Goal: Transaction & Acquisition: Purchase product/service

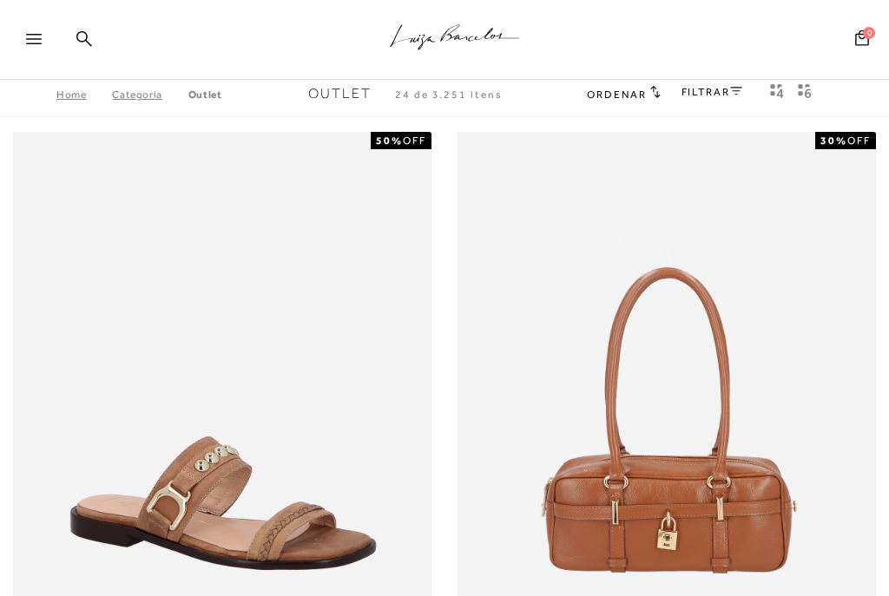
click at [716, 93] on link "FILTRAR" at bounding box center [711, 92] width 61 height 12
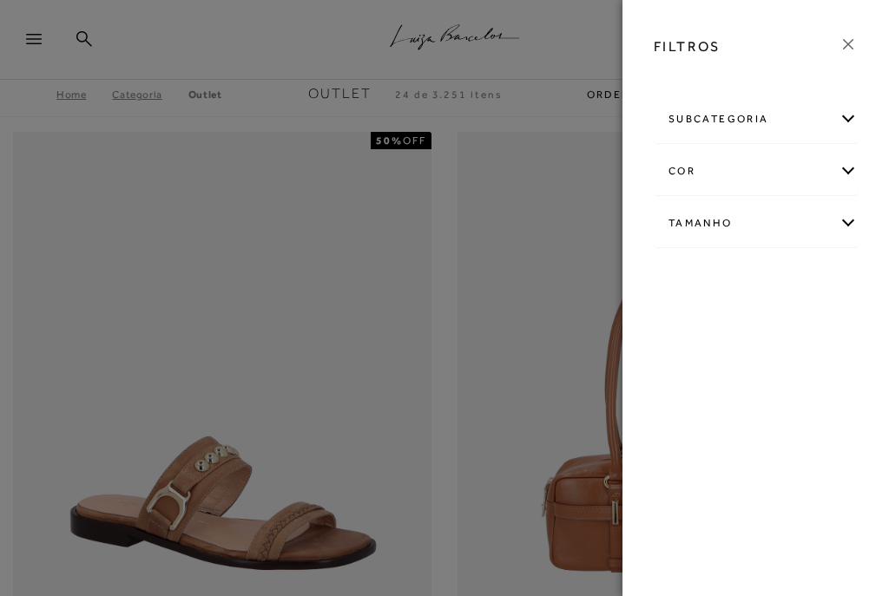
click at [733, 128] on div "subcategoria" at bounding box center [755, 119] width 202 height 46
click at [710, 279] on div "Tamanho" at bounding box center [755, 270] width 202 height 46
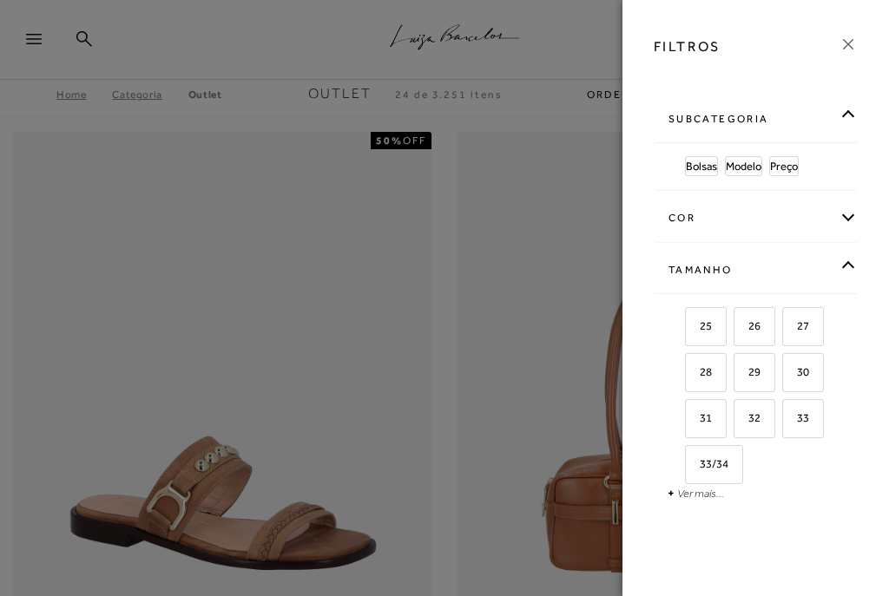
click at [703, 499] on link "Ver mais..." at bounding box center [700, 493] width 47 height 13
click at [774, 463] on span "34" at bounding box center [764, 463] width 25 height 13
click at [765, 463] on input "34" at bounding box center [755, 466] width 17 height 17
checkbox input "true"
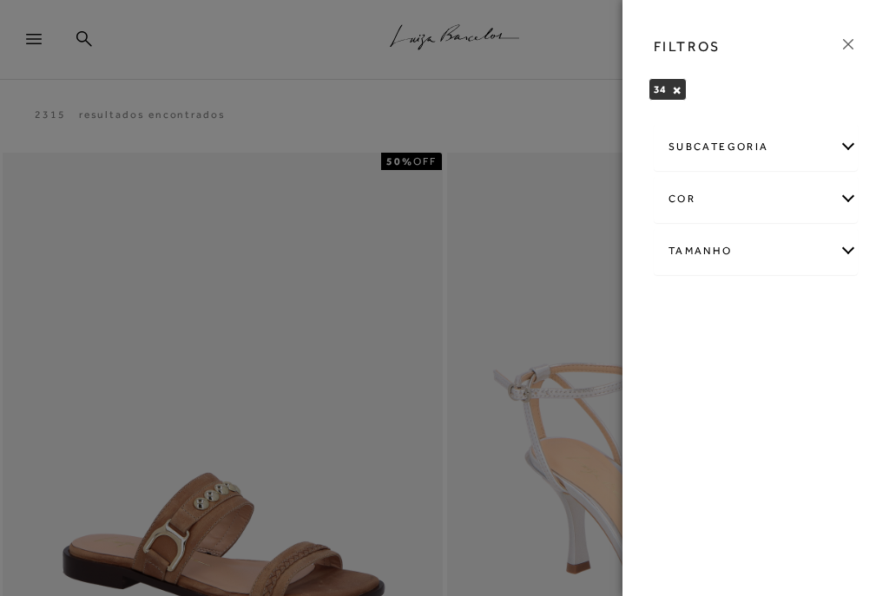
click at [746, 151] on div "subcategoria" at bounding box center [755, 147] width 202 height 46
click at [708, 198] on span "Modelo" at bounding box center [704, 193] width 36 height 13
click at [752, 151] on div "subcategoria" at bounding box center [755, 147] width 202 height 46
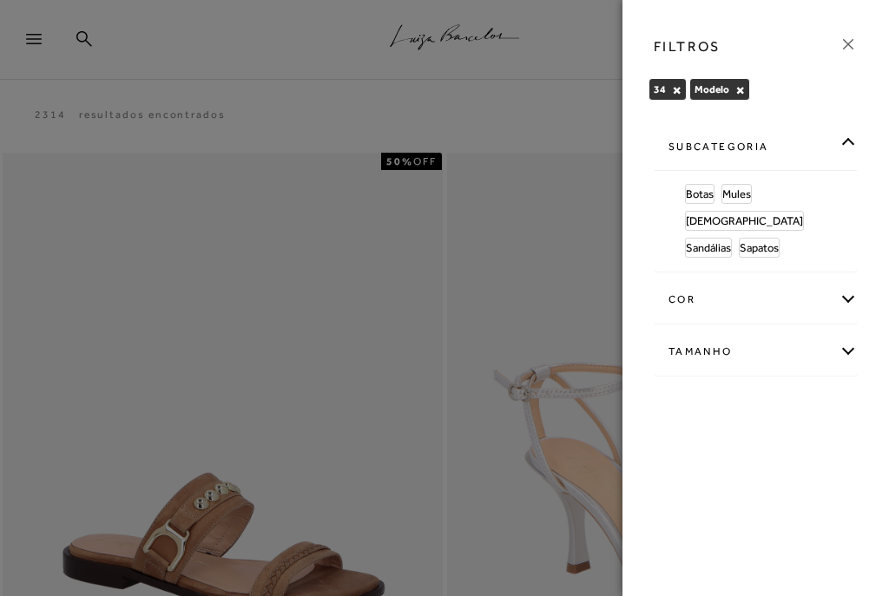
click at [773, 241] on span "Sapatos" at bounding box center [758, 247] width 39 height 13
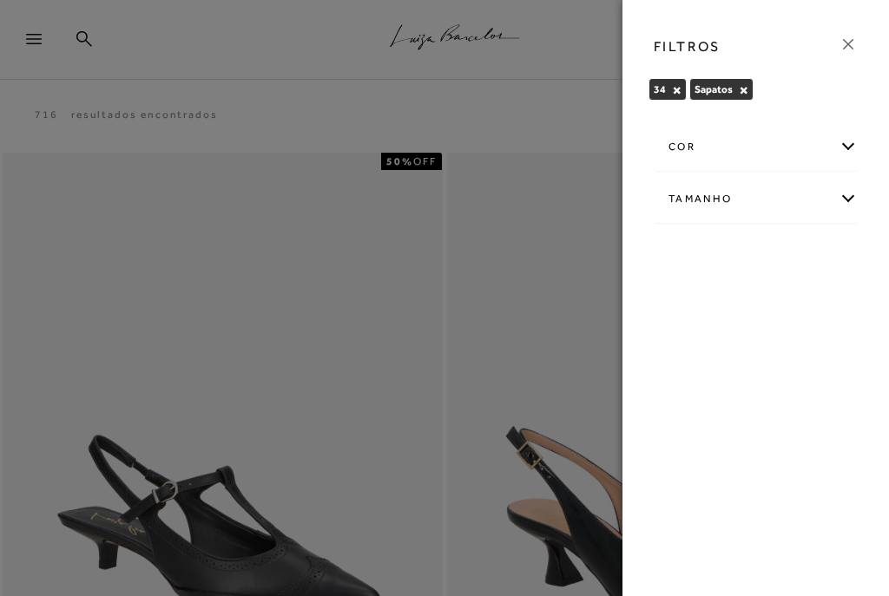
click at [846, 54] on link at bounding box center [847, 47] width 19 height 24
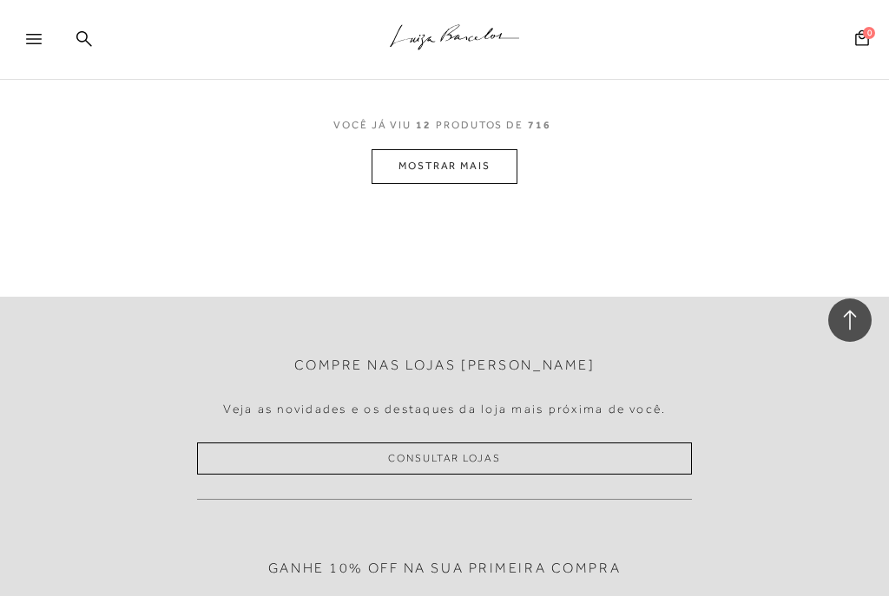
scroll to position [4808, 0]
click at [449, 148] on button "MOSTRAR MAIS" at bounding box center [444, 165] width 146 height 34
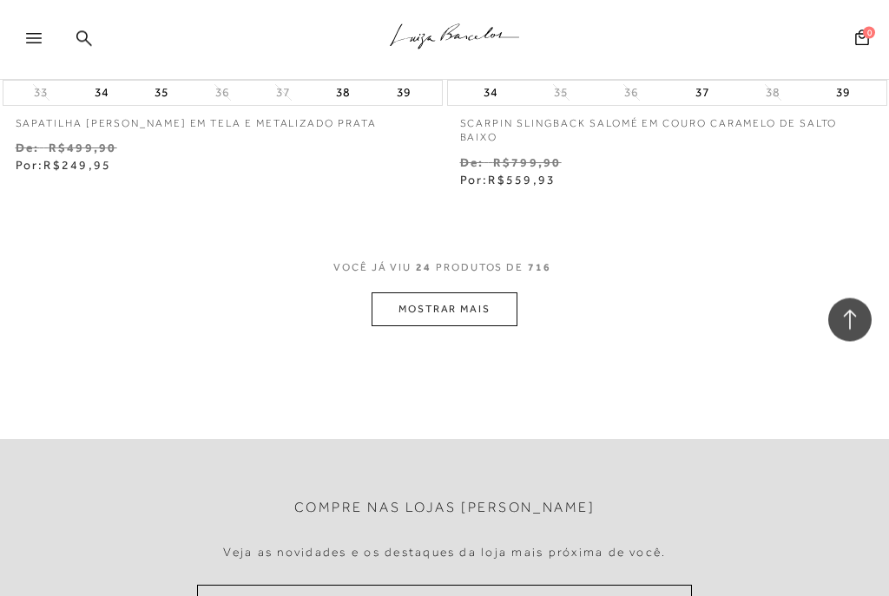
scroll to position [9374, 0]
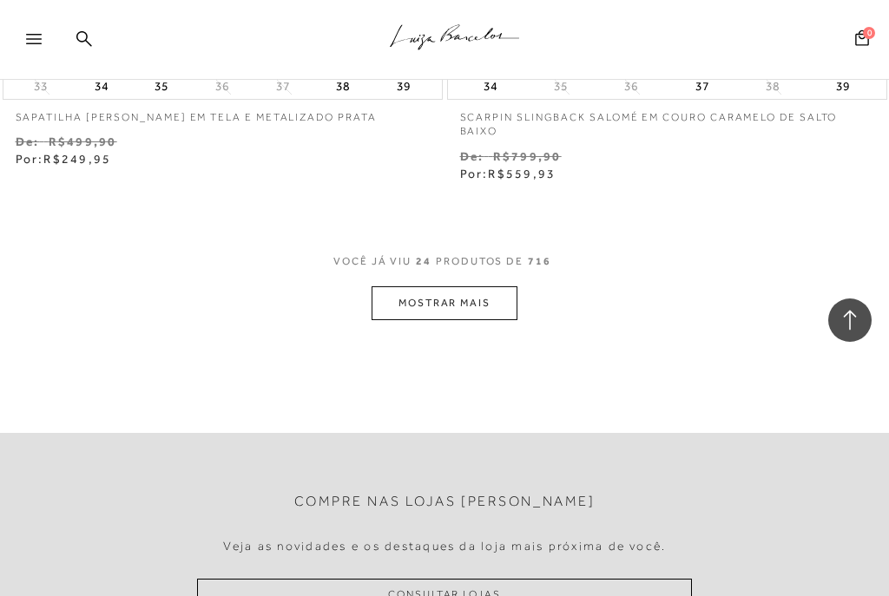
click at [452, 286] on button "MOSTRAR MAIS" at bounding box center [444, 303] width 146 height 34
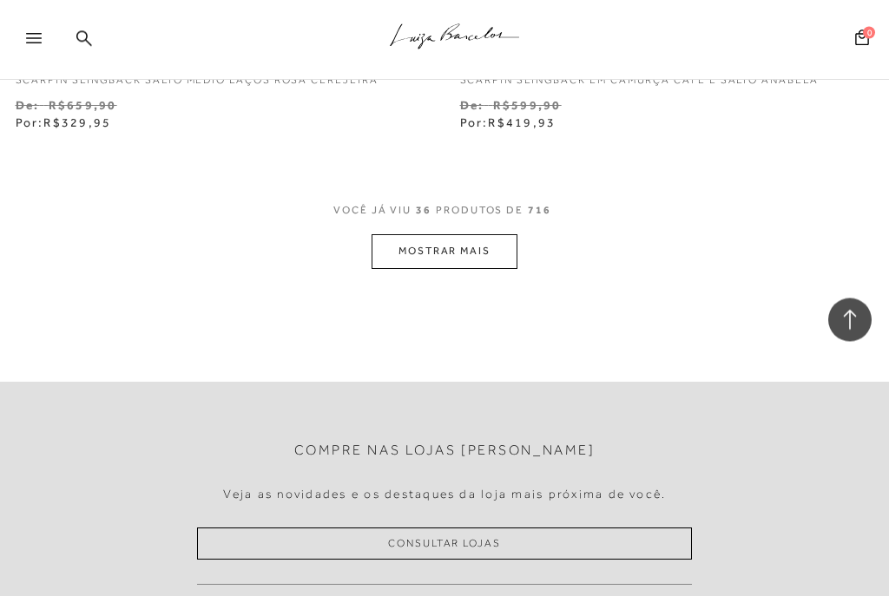
scroll to position [14086, 0]
click at [459, 234] on button "MOSTRAR MAIS" at bounding box center [444, 251] width 146 height 34
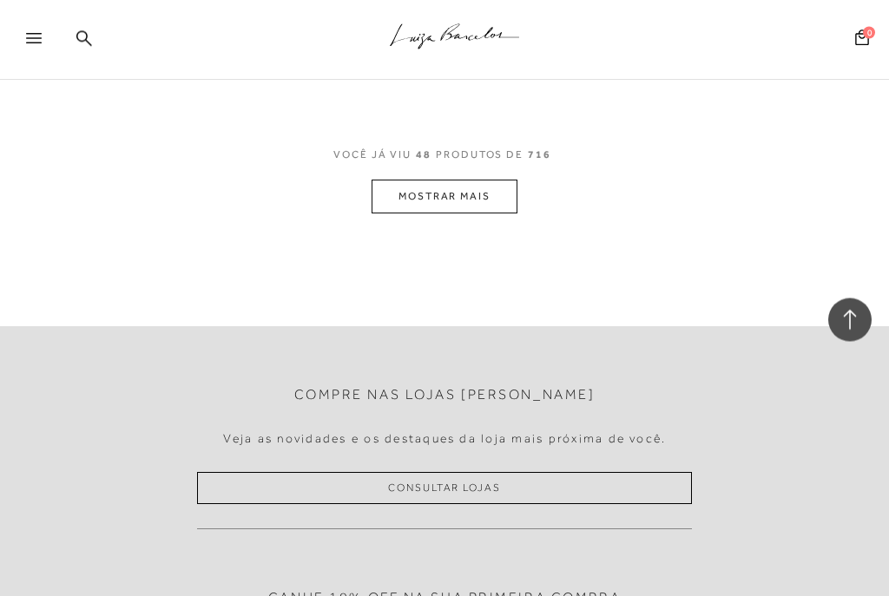
scroll to position [18889, 0]
click at [465, 180] on button "MOSTRAR MAIS" at bounding box center [444, 197] width 146 height 34
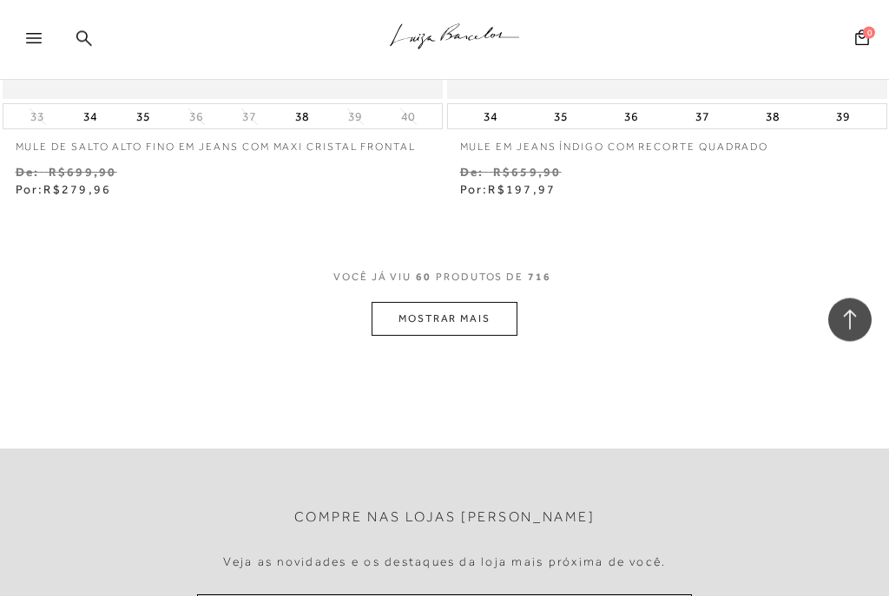
scroll to position [23484, 0]
click at [441, 302] on button "MOSTRAR MAIS" at bounding box center [444, 319] width 146 height 34
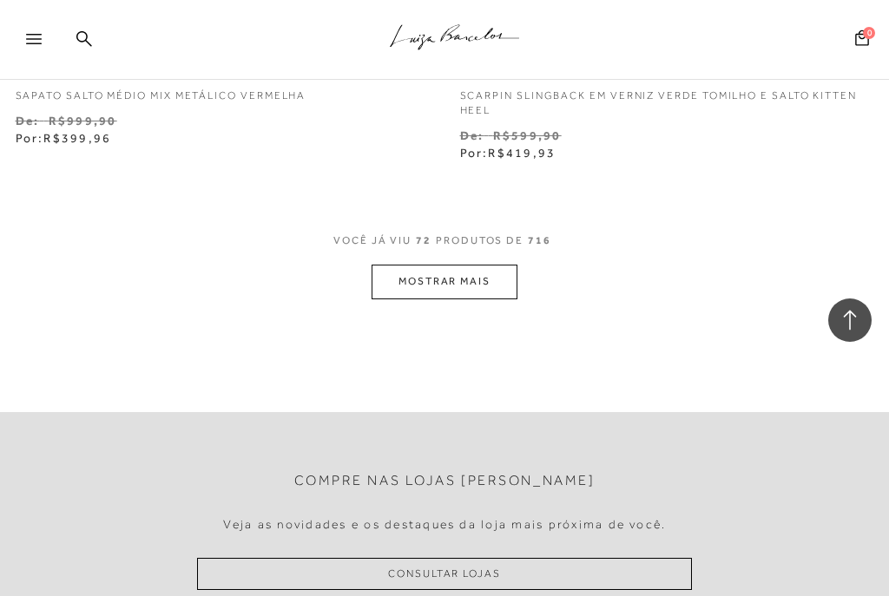
scroll to position [28260, 0]
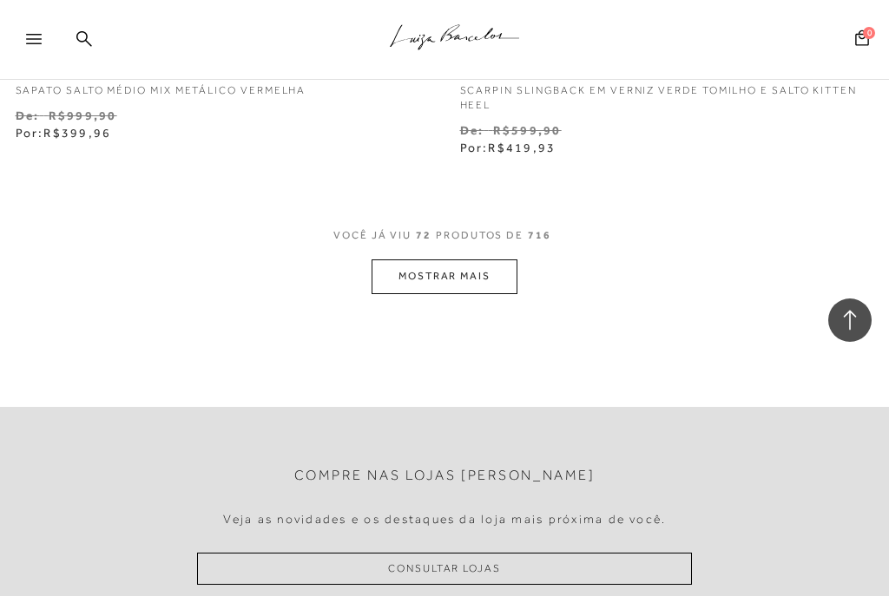
click at [459, 260] on button "MOSTRAR MAIS" at bounding box center [444, 277] width 146 height 34
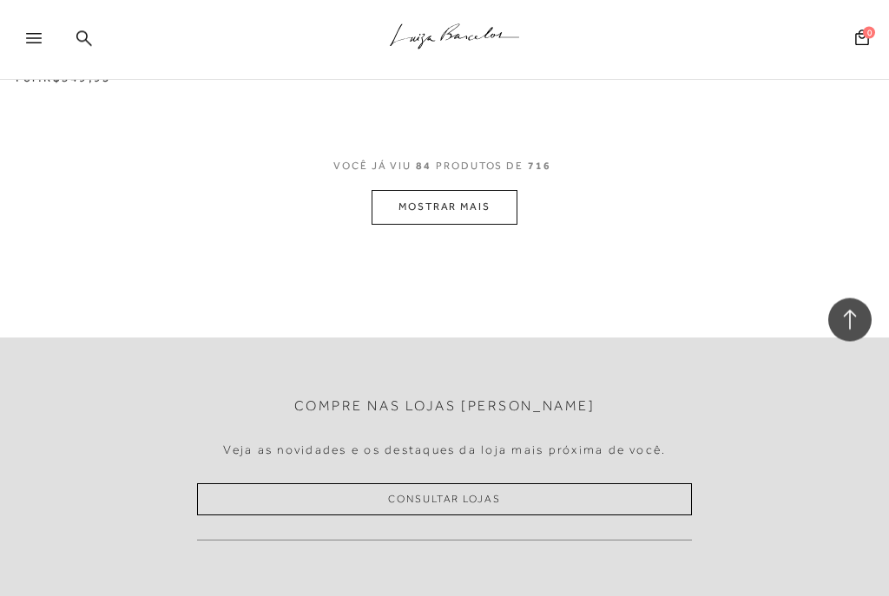
scroll to position [33018, 0]
click at [442, 190] on button "MOSTRAR MAIS" at bounding box center [444, 207] width 146 height 34
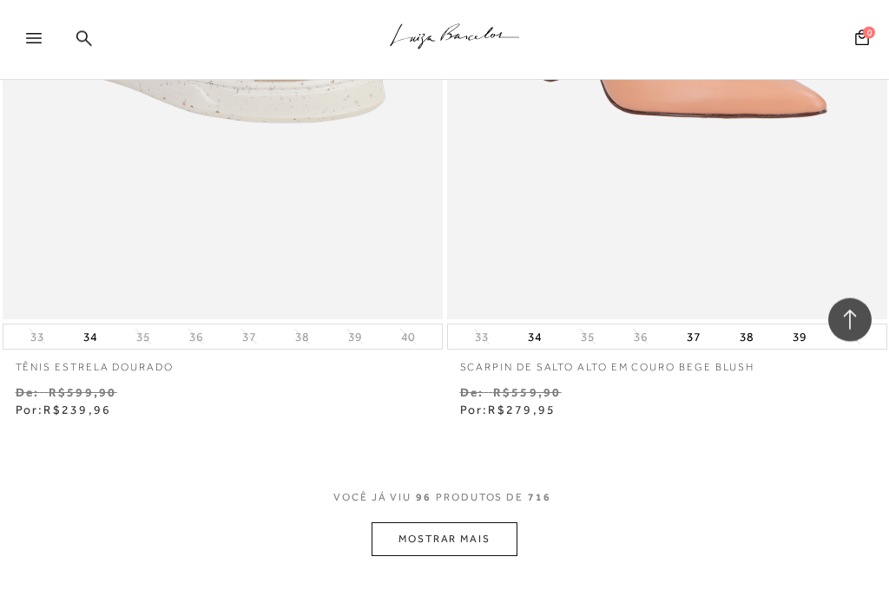
scroll to position [37405, 0]
click at [443, 522] on button "MOSTRAR MAIS" at bounding box center [444, 539] width 146 height 34
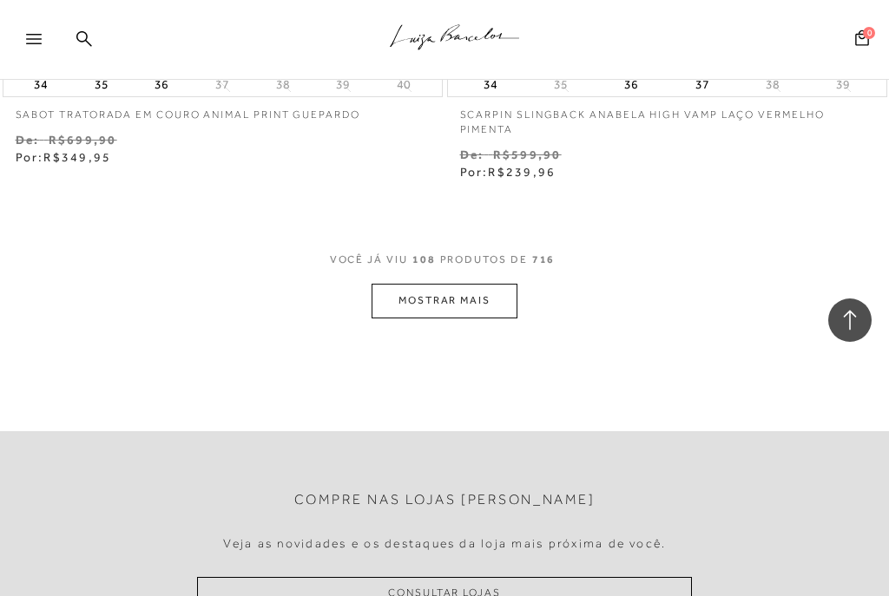
scroll to position [42359, 0]
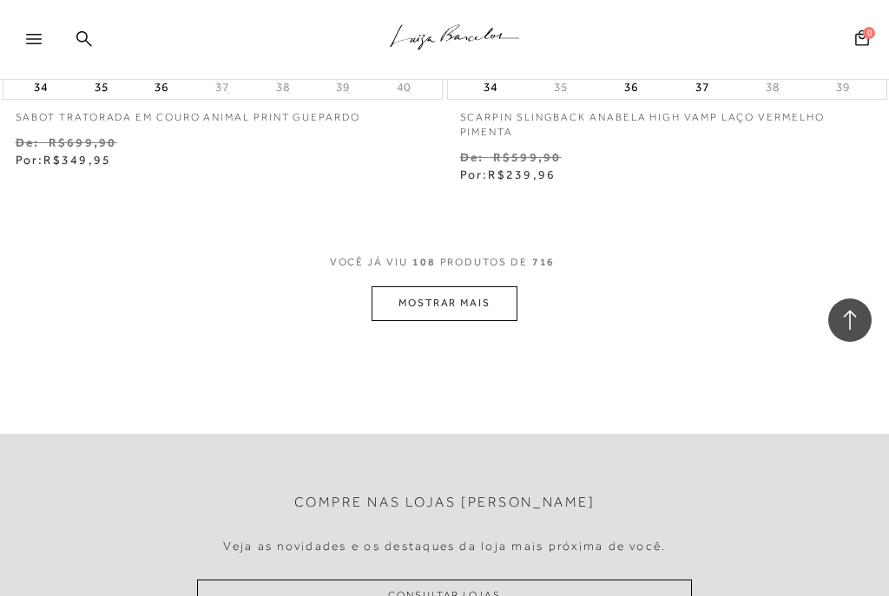
click at [457, 286] on button "MOSTRAR MAIS" at bounding box center [444, 303] width 146 height 34
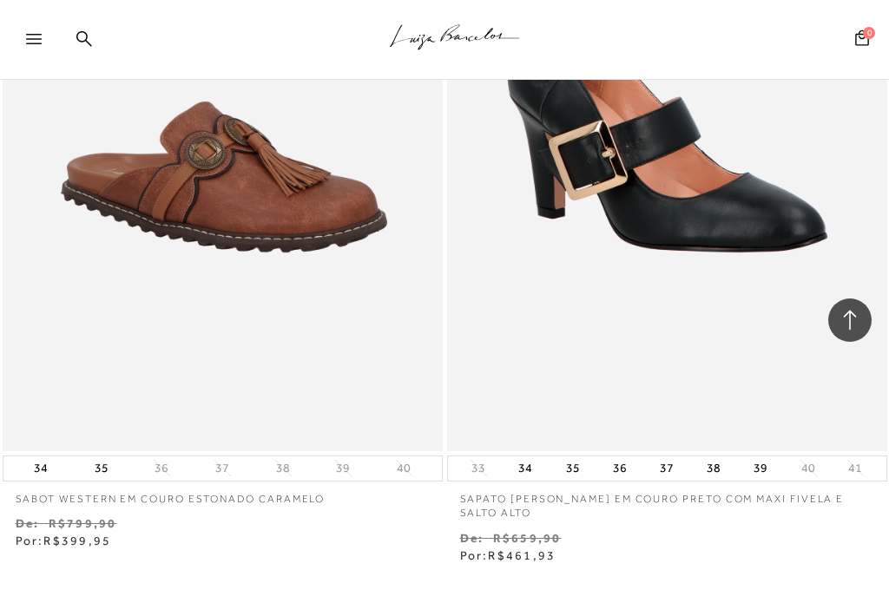
scroll to position [47063, 0]
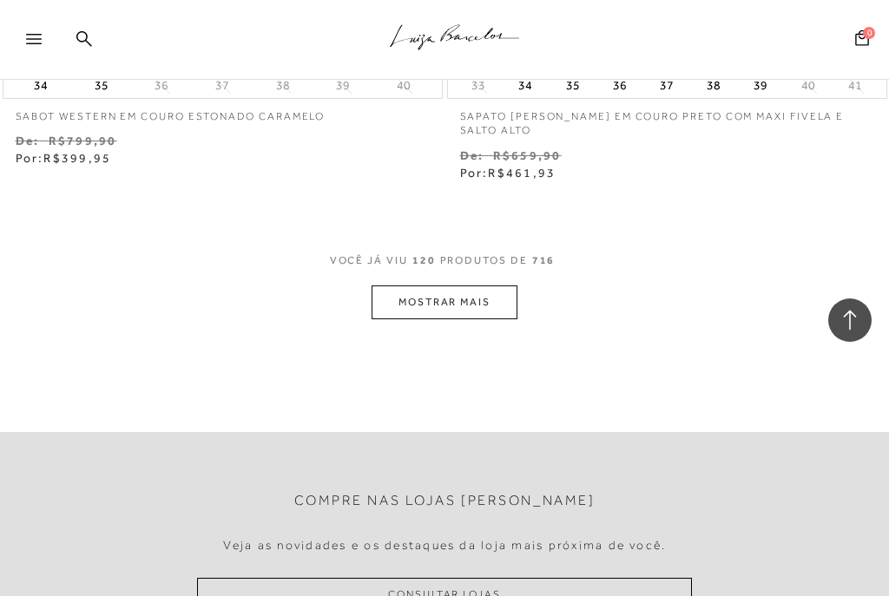
click at [443, 286] on button "MOSTRAR MAIS" at bounding box center [444, 303] width 146 height 34
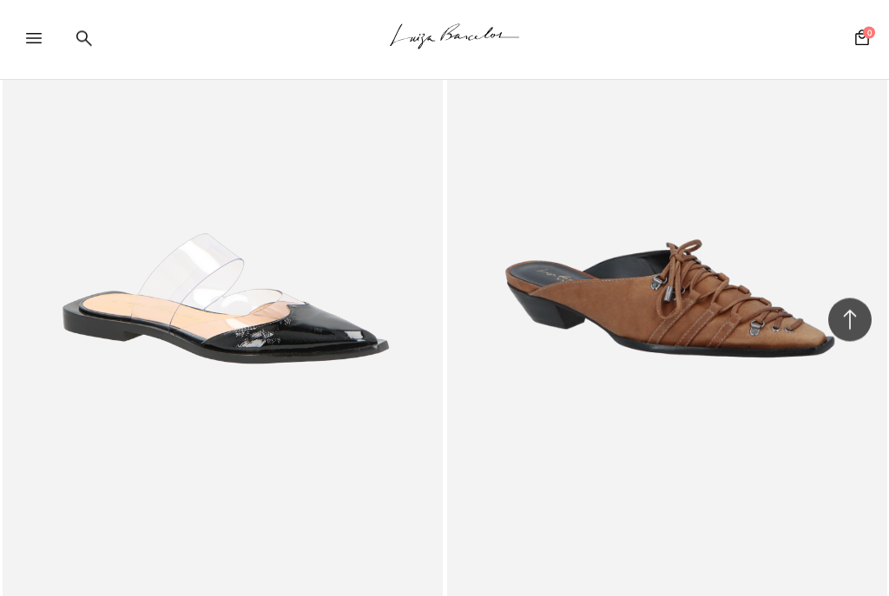
scroll to position [51627, 0]
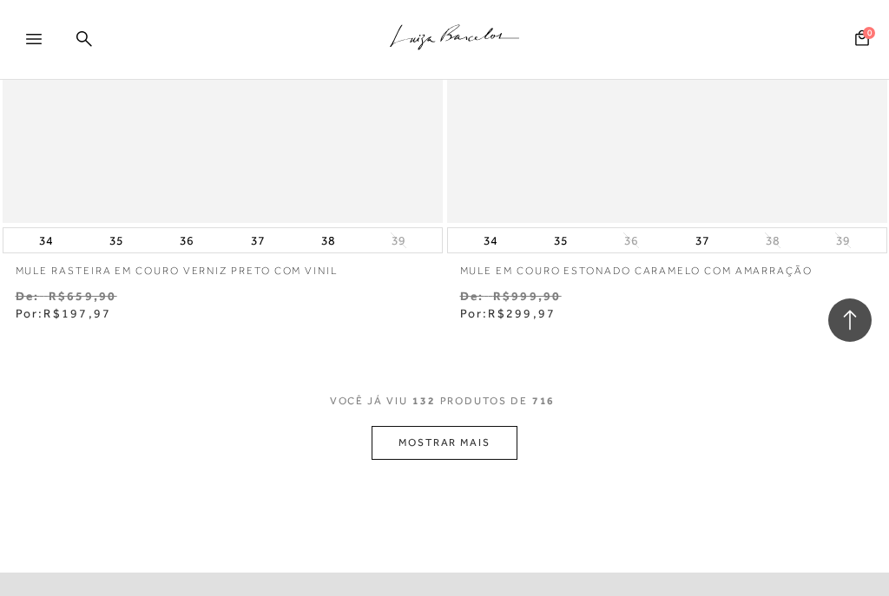
click at [448, 426] on button "MOSTRAR MAIS" at bounding box center [444, 443] width 146 height 34
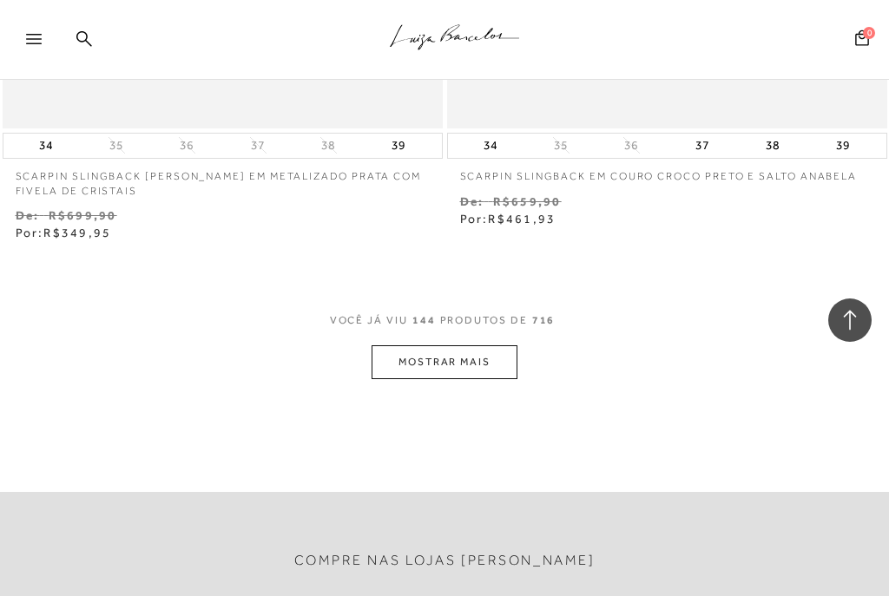
scroll to position [56474, 0]
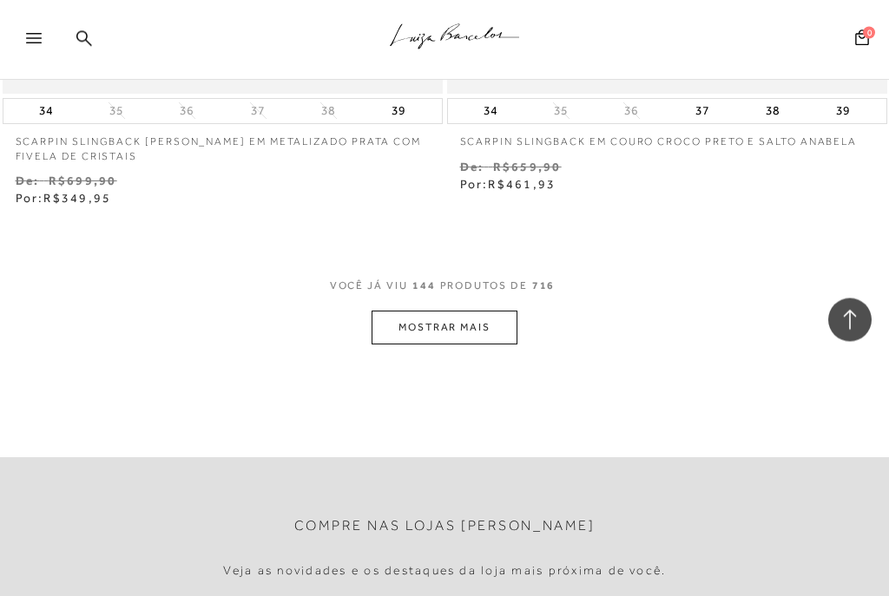
click at [450, 312] on button "MOSTRAR MAIS" at bounding box center [444, 329] width 146 height 34
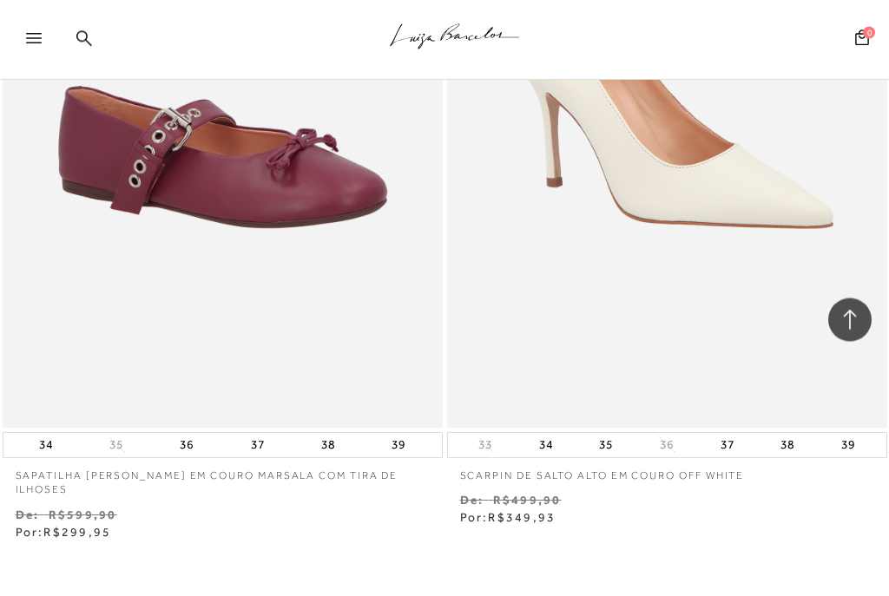
scroll to position [61188, 0]
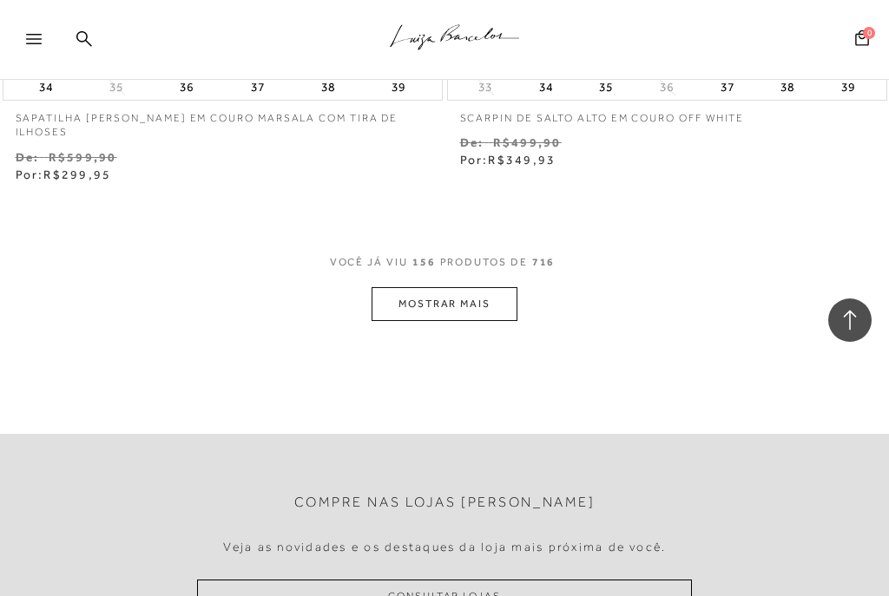
click at [459, 287] on button "MOSTRAR MAIS" at bounding box center [444, 304] width 146 height 34
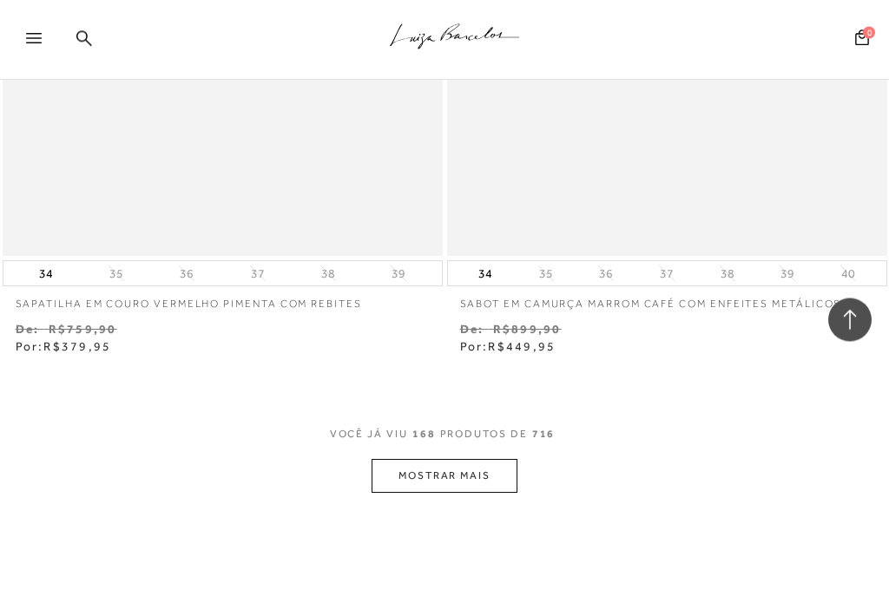
scroll to position [65814, 0]
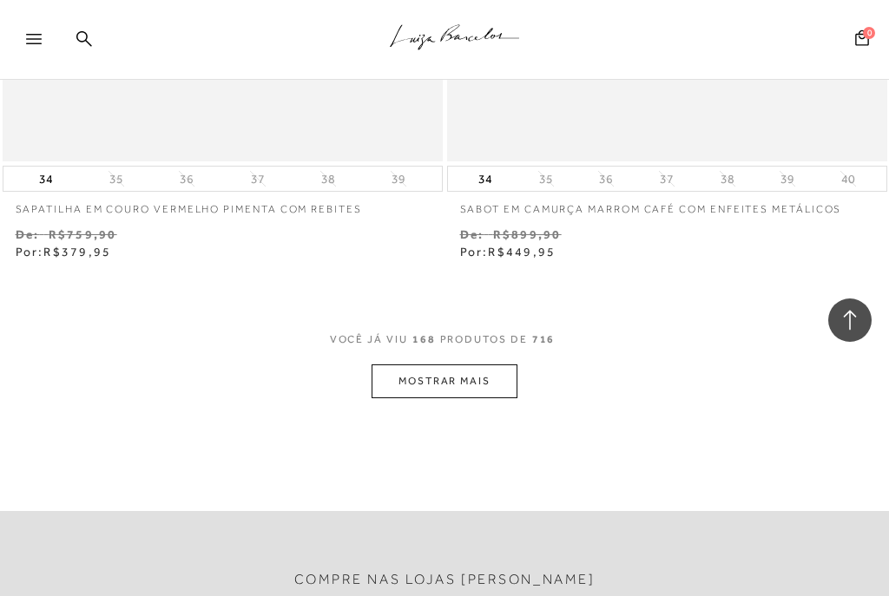
click at [454, 365] on button "MOSTRAR MAIS" at bounding box center [444, 382] width 146 height 34
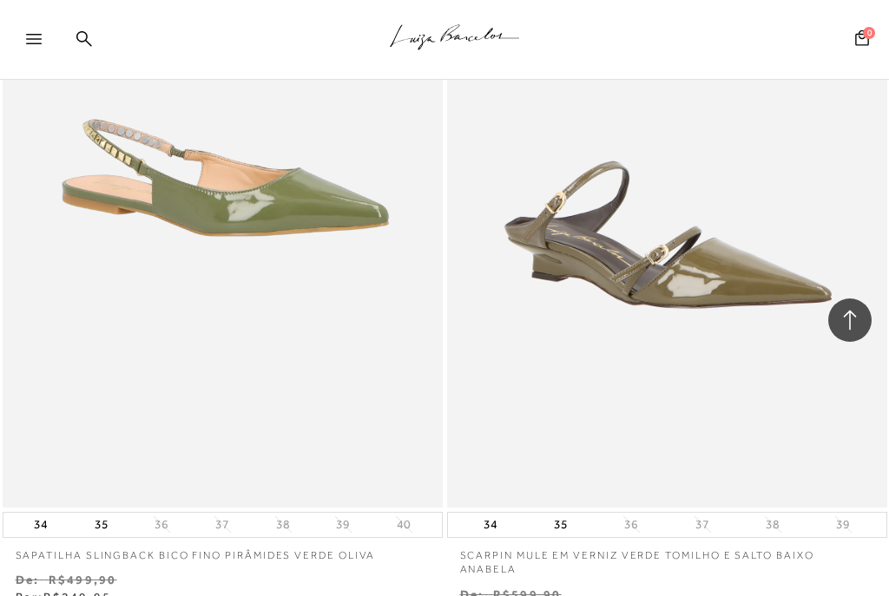
scroll to position [70153, 0]
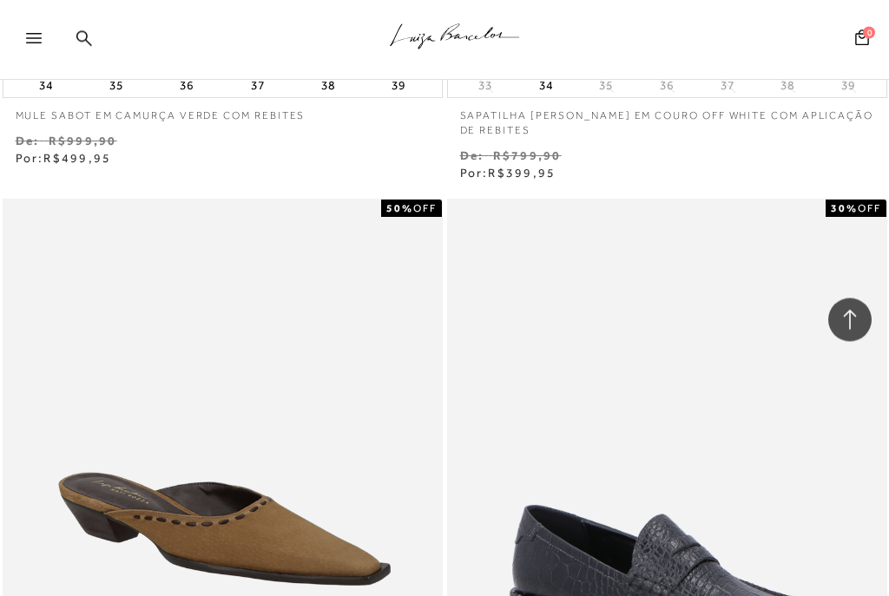
scroll to position [75245, 0]
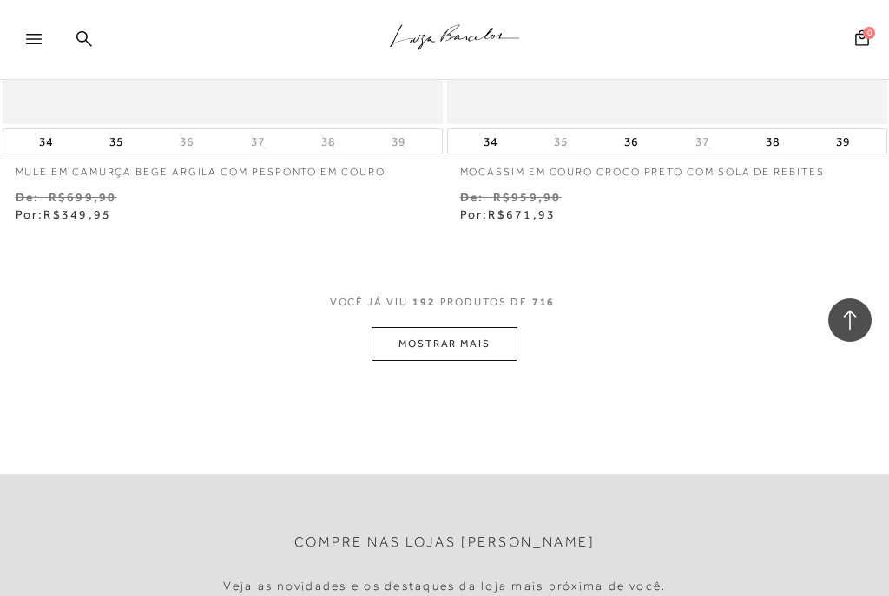
click at [451, 327] on button "MOSTRAR MAIS" at bounding box center [444, 344] width 146 height 34
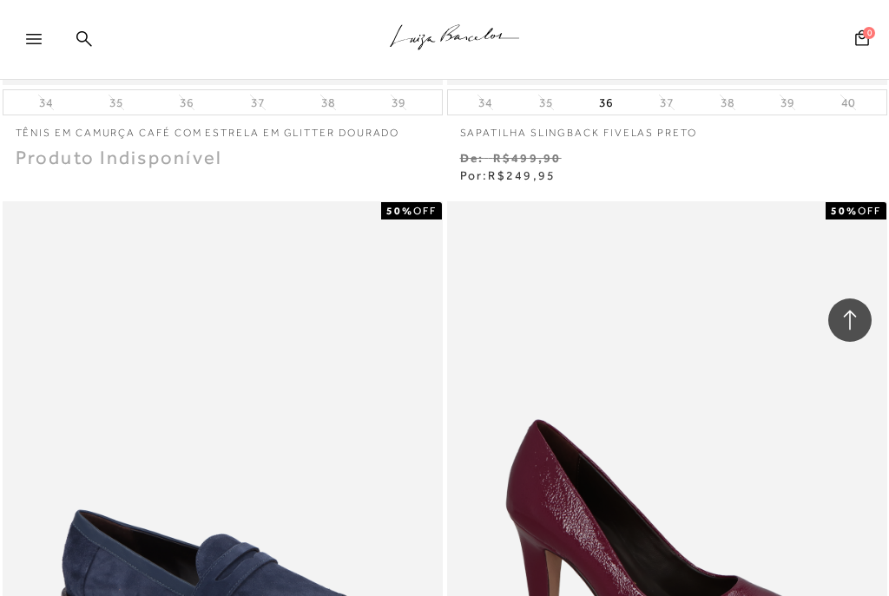
scroll to position [79715, 0]
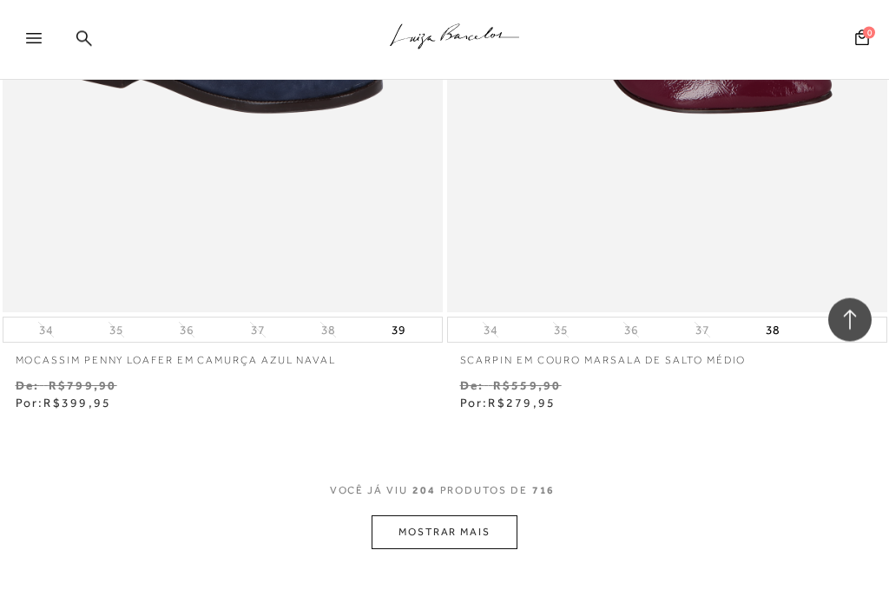
click at [449, 516] on button "MOSTRAR MAIS" at bounding box center [444, 533] width 146 height 34
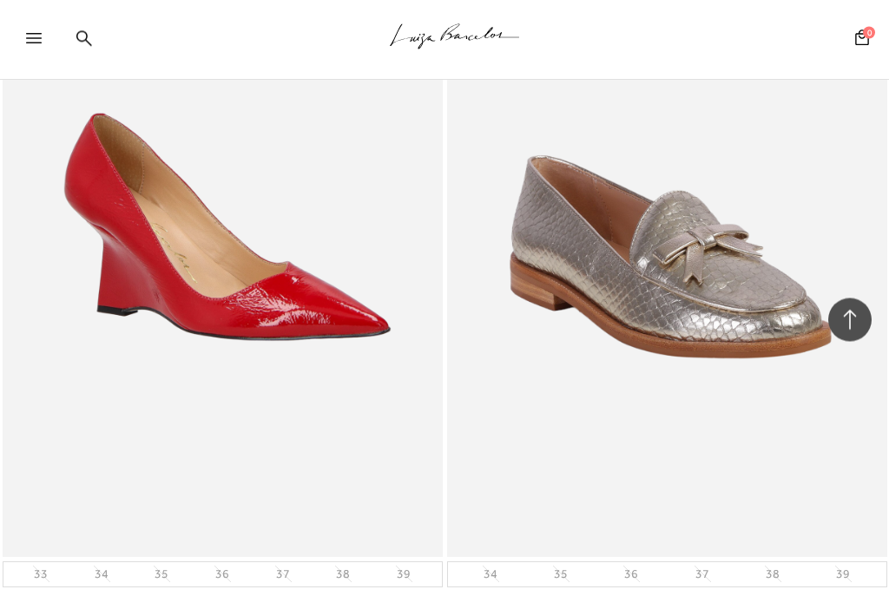
scroll to position [84410, 0]
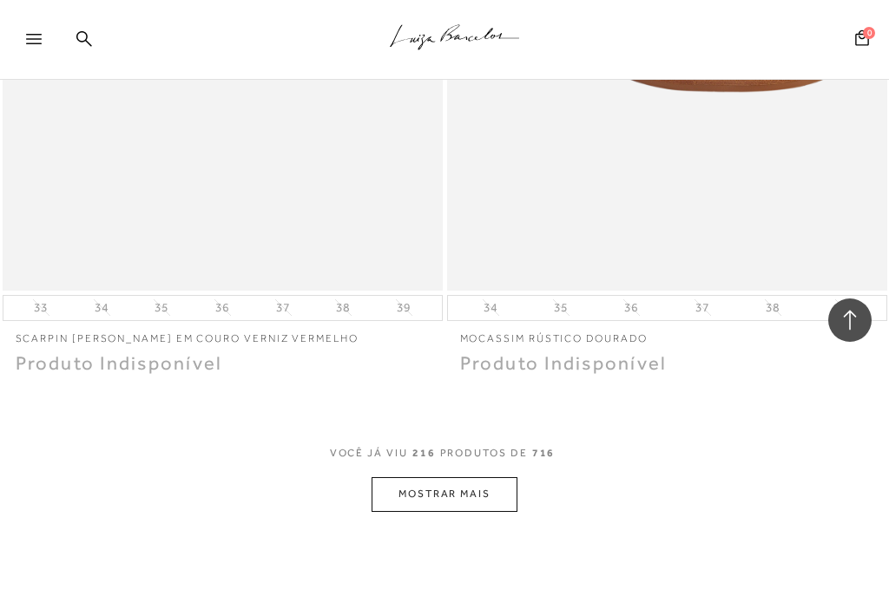
click at [448, 477] on button "MOSTRAR MAIS" at bounding box center [444, 494] width 146 height 34
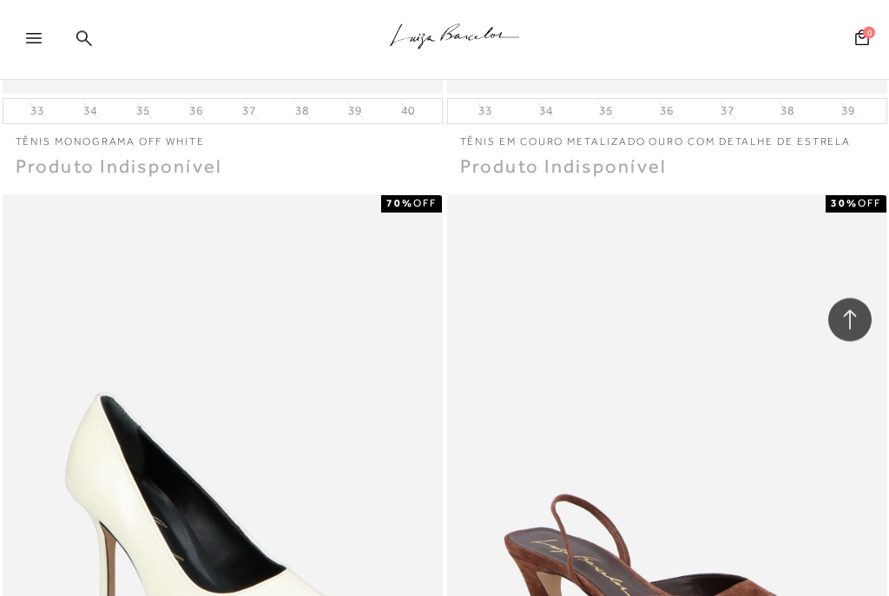
scroll to position [89105, 0]
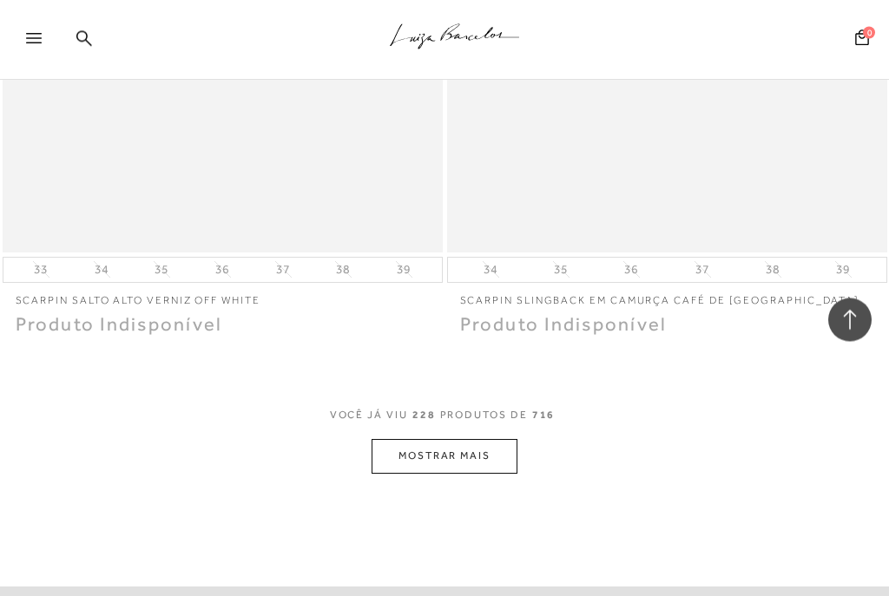
click at [440, 440] on button "MOSTRAR MAIS" at bounding box center [444, 457] width 146 height 34
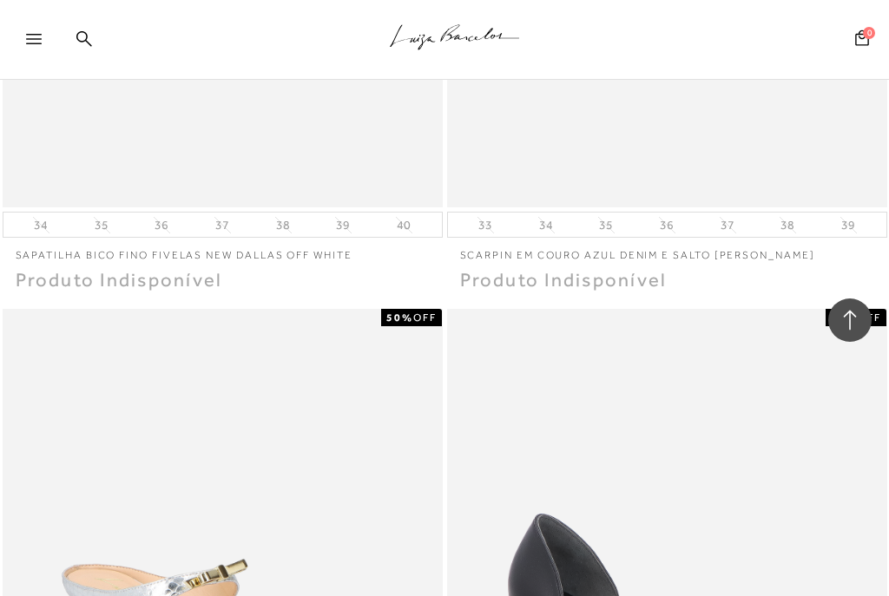
scroll to position [93685, 0]
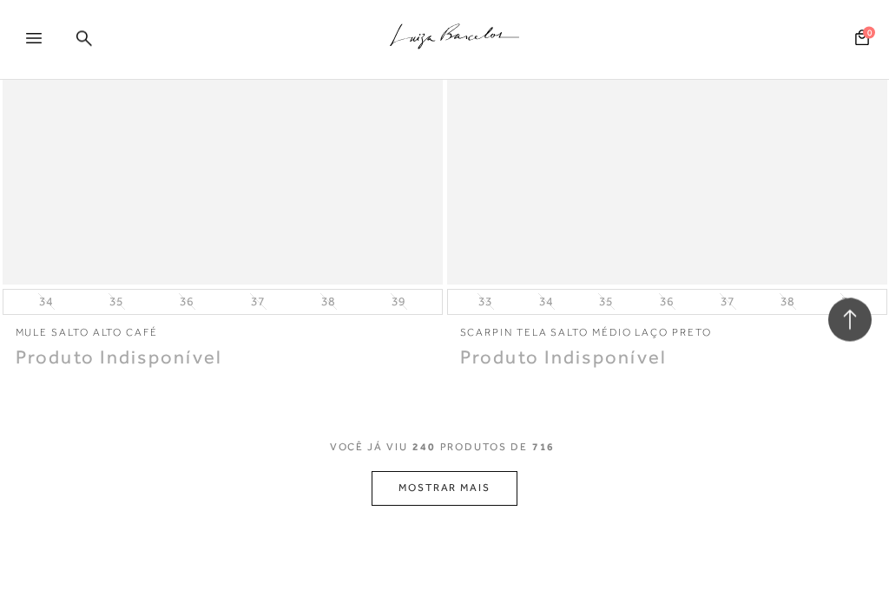
click at [448, 472] on button "MOSTRAR MAIS" at bounding box center [444, 489] width 146 height 34
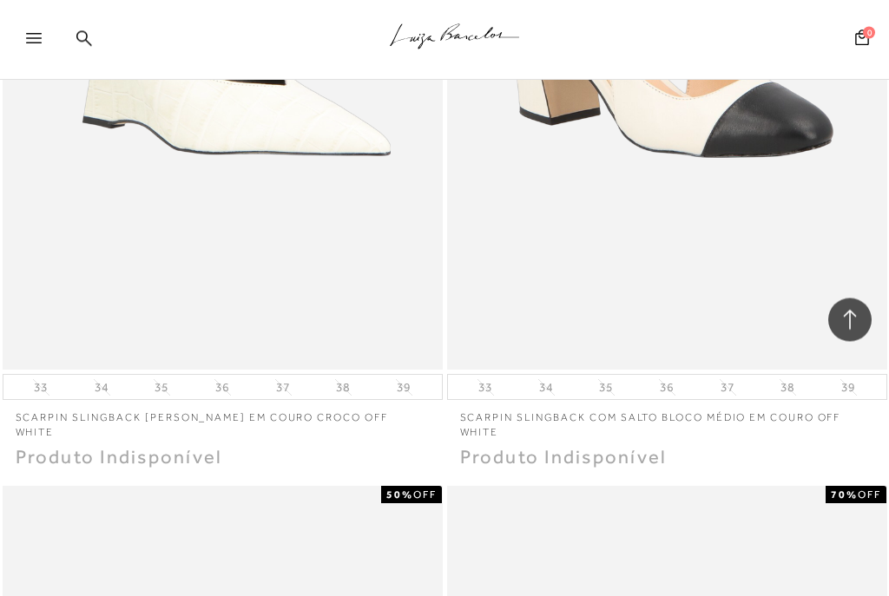
scroll to position [98409, 0]
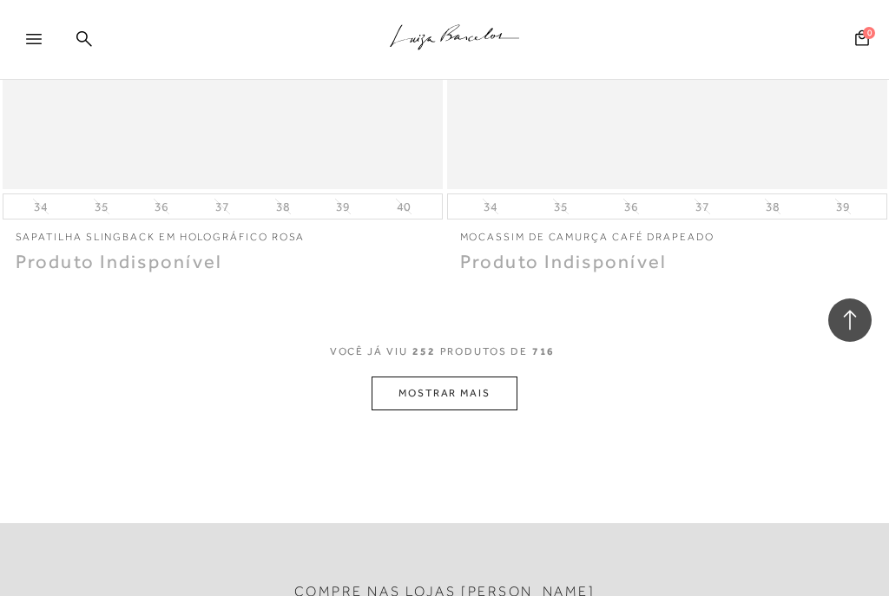
click at [434, 377] on button "MOSTRAR MAIS" at bounding box center [444, 394] width 146 height 34
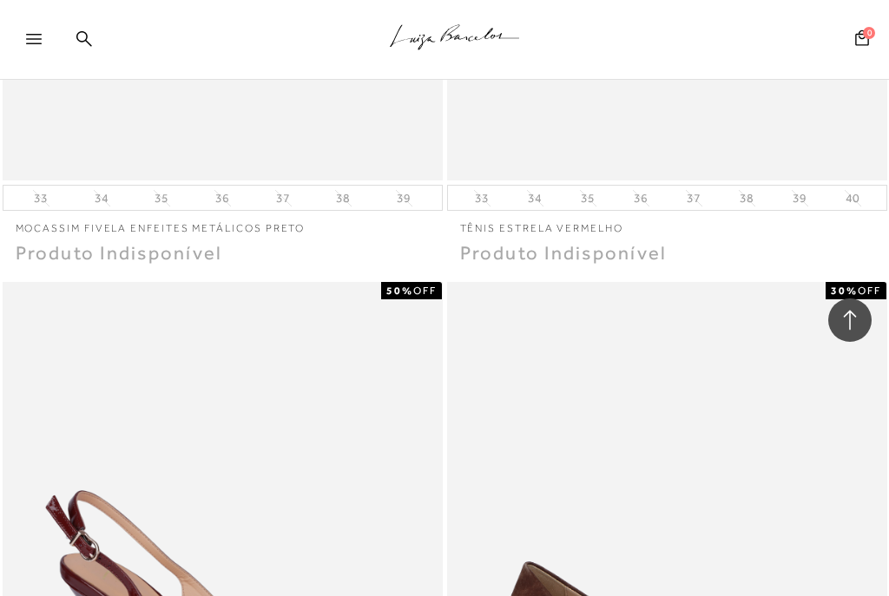
scroll to position [102881, 0]
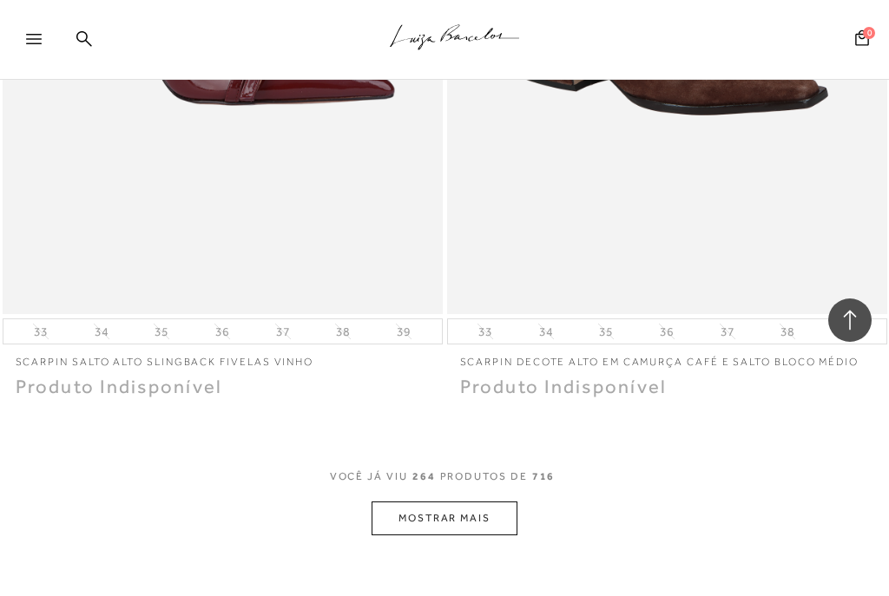
click at [440, 502] on button "MOSTRAR MAIS" at bounding box center [444, 519] width 146 height 34
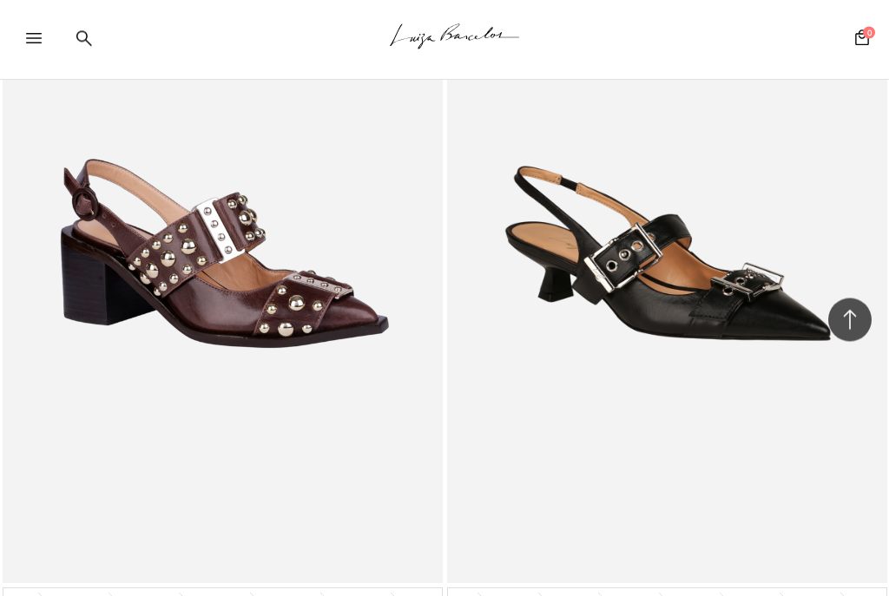
scroll to position [107508, 0]
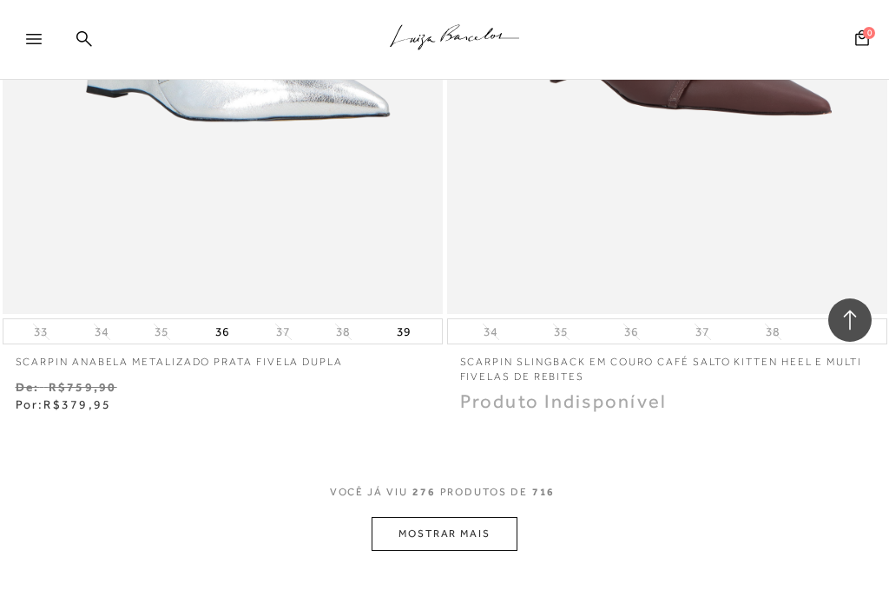
click at [430, 517] on button "MOSTRAR MAIS" at bounding box center [444, 534] width 146 height 34
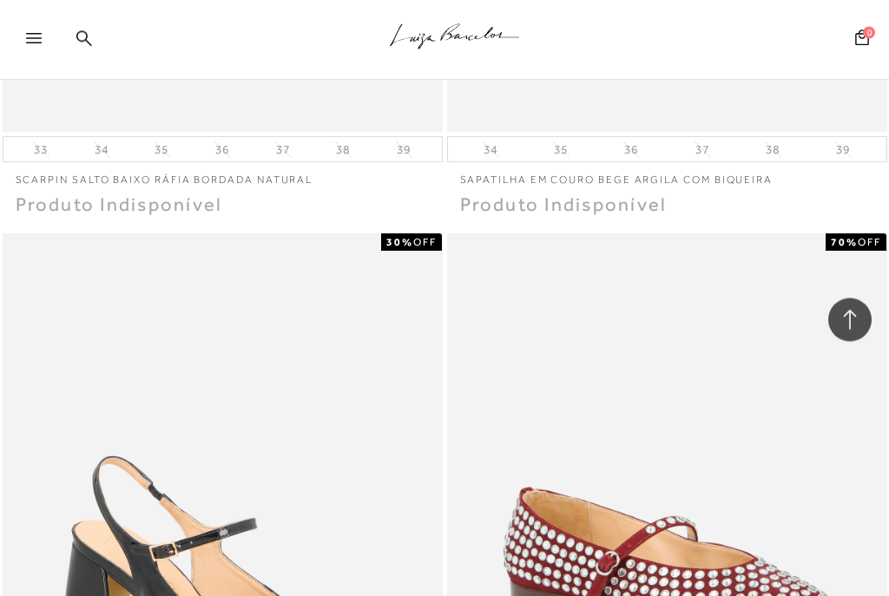
scroll to position [110811, 0]
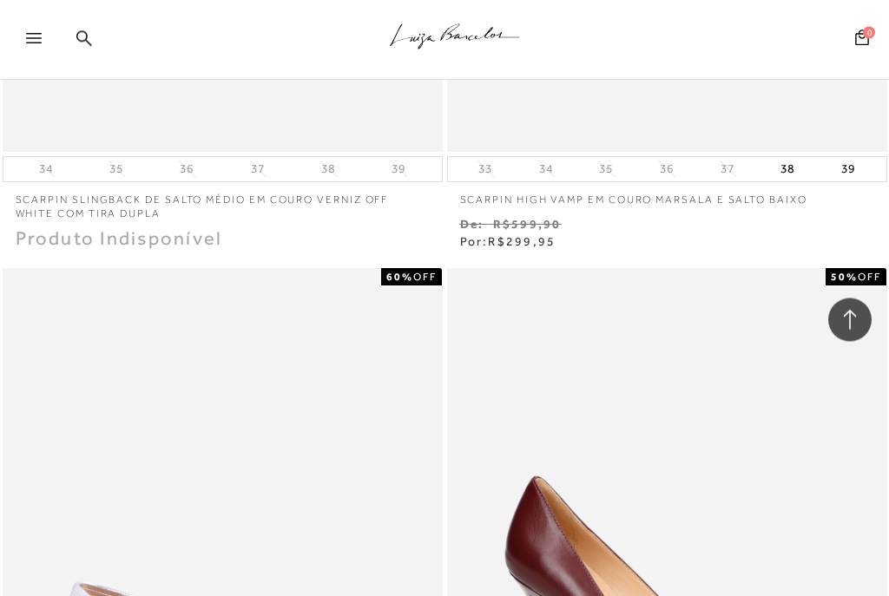
scroll to position [116407, 0]
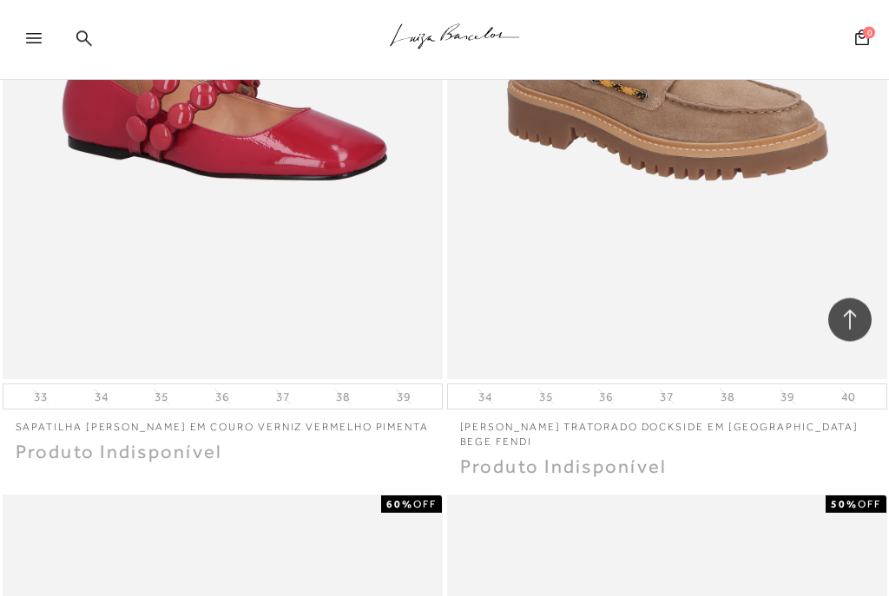
scroll to position [121152, 0]
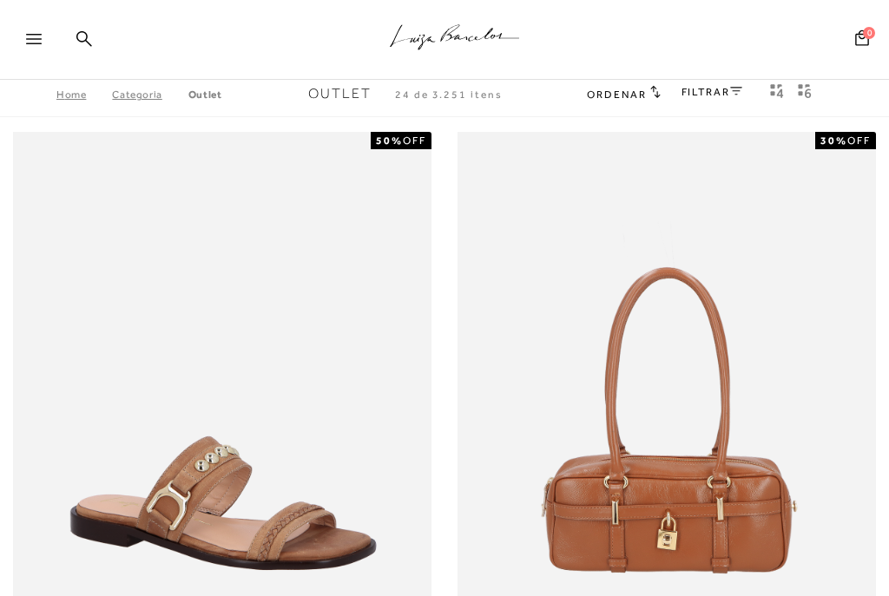
click at [39, 33] on div at bounding box center [41, 44] width 31 height 26
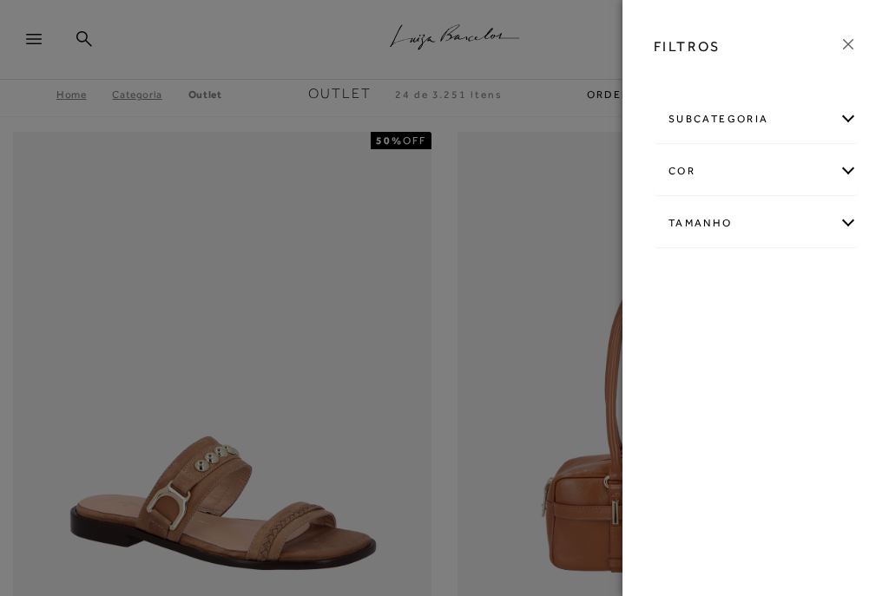
click at [741, 126] on div "subcategoria" at bounding box center [755, 119] width 202 height 46
click at [716, 276] on div "Tamanho" at bounding box center [755, 270] width 202 height 46
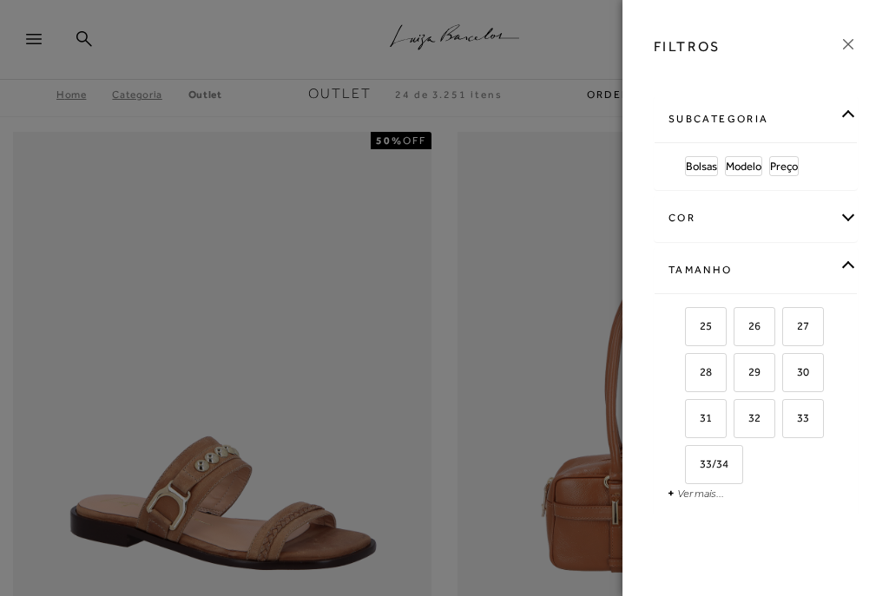
click at [701, 496] on link "Ver mais..." at bounding box center [700, 493] width 47 height 13
click at [772, 465] on span "34" at bounding box center [764, 463] width 25 height 13
click at [765, 465] on input "34" at bounding box center [755, 466] width 17 height 17
checkbox input "true"
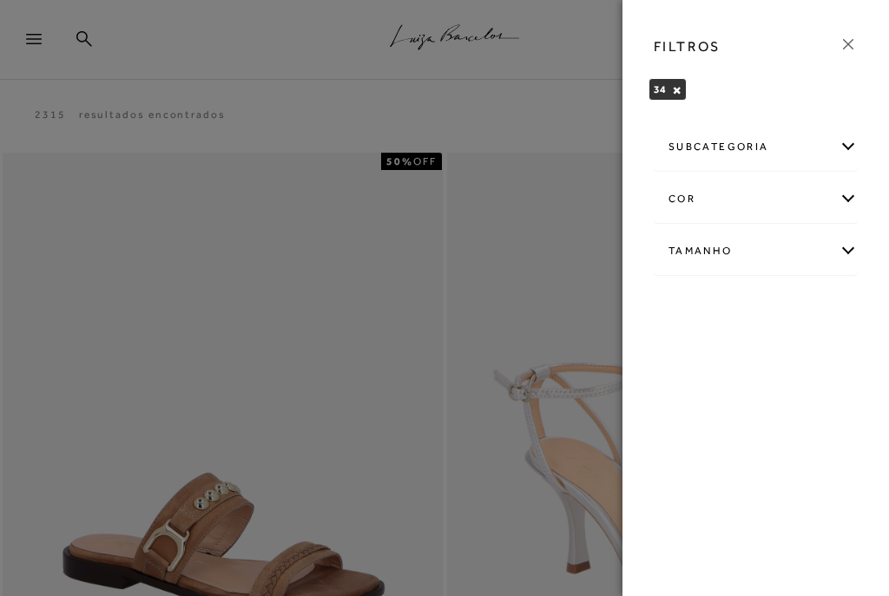
click at [851, 44] on icon at bounding box center [847, 44] width 19 height 19
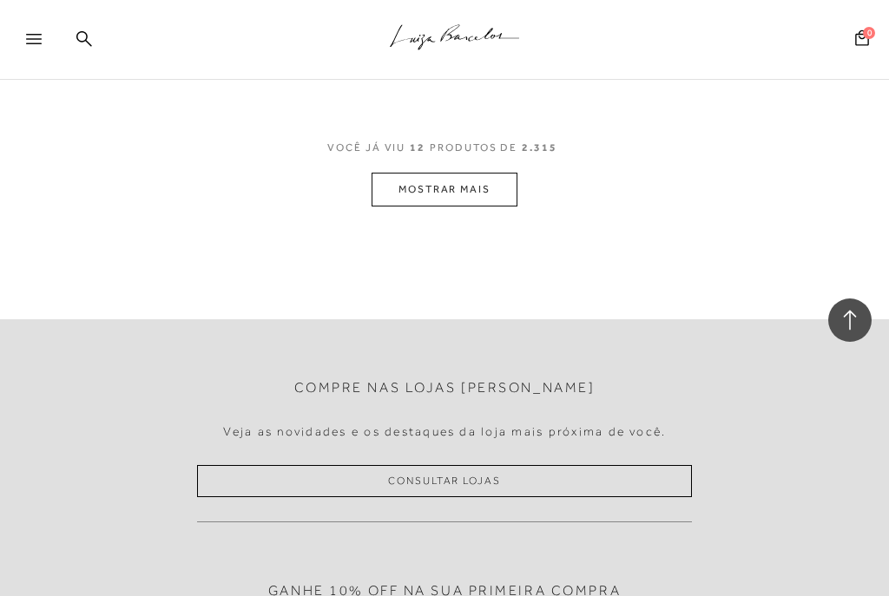
scroll to position [4819, 0]
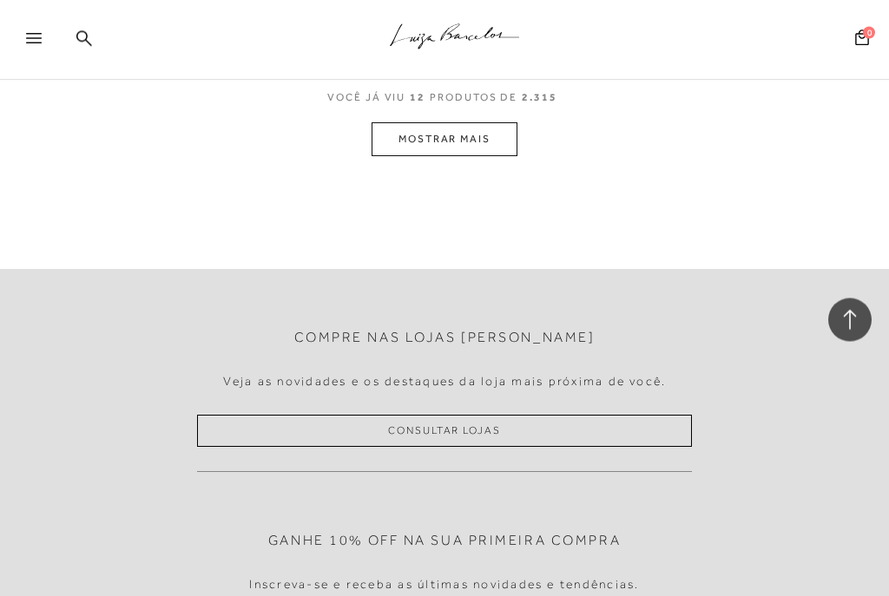
click at [433, 123] on button "MOSTRAR MAIS" at bounding box center [444, 140] width 146 height 34
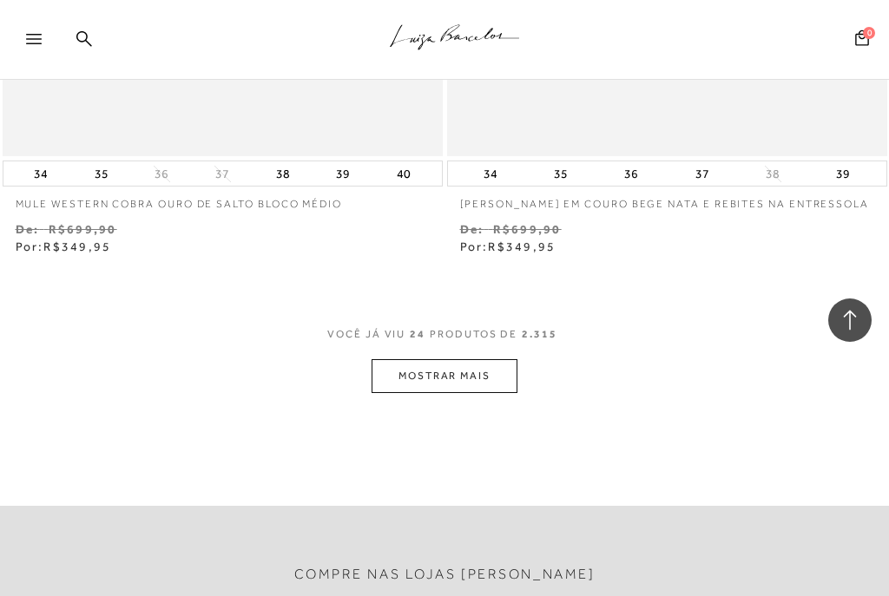
scroll to position [9402, 0]
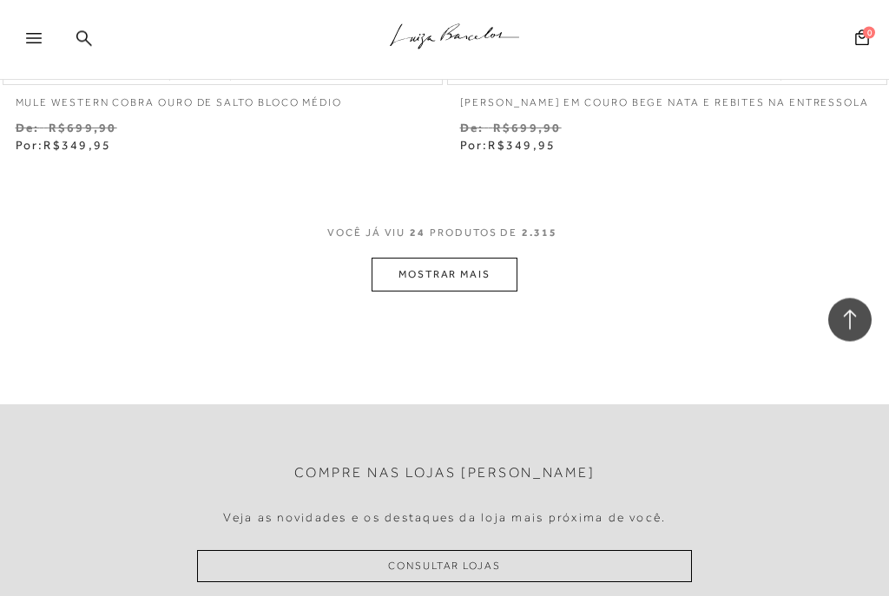
click at [436, 259] on button "MOSTRAR MAIS" at bounding box center [444, 276] width 146 height 34
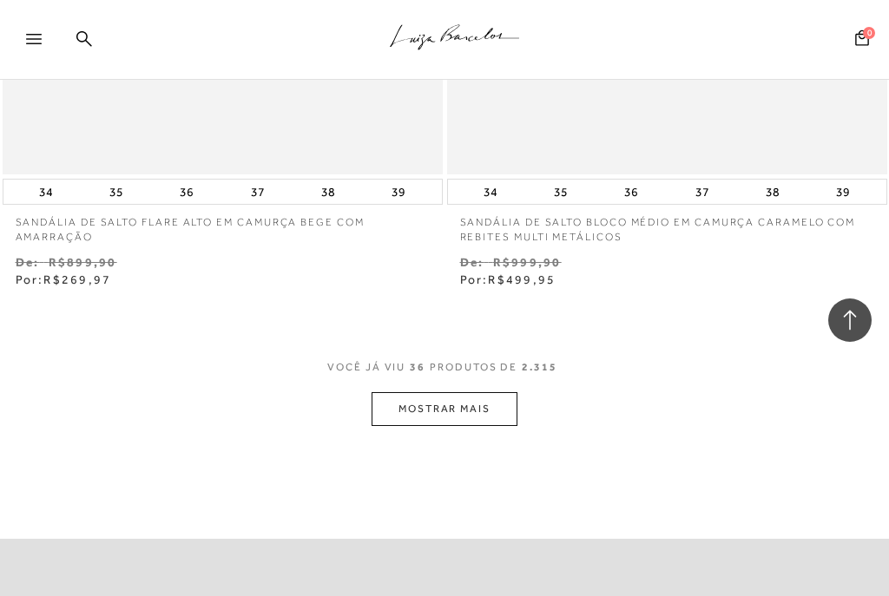
scroll to position [14161, 0]
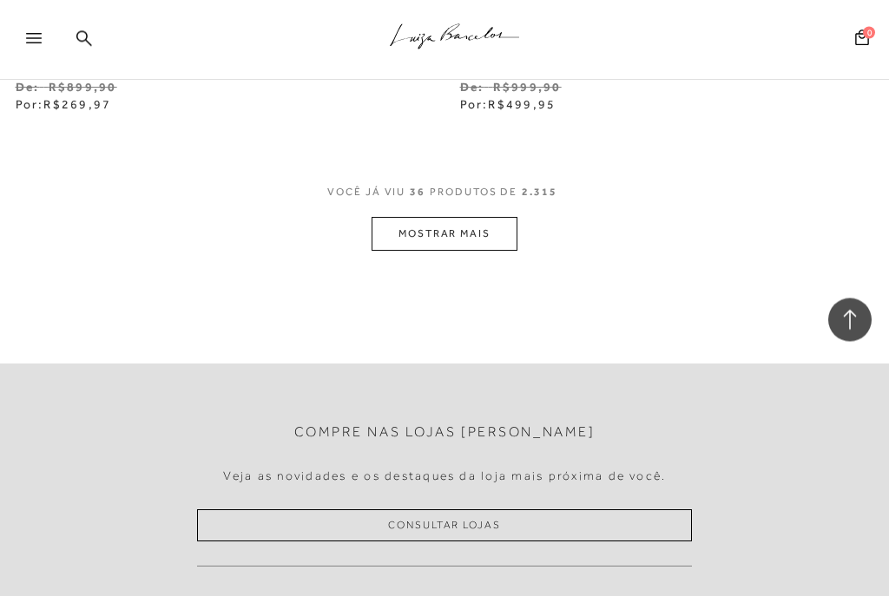
click at [446, 218] on button "MOSTRAR MAIS" at bounding box center [444, 235] width 146 height 34
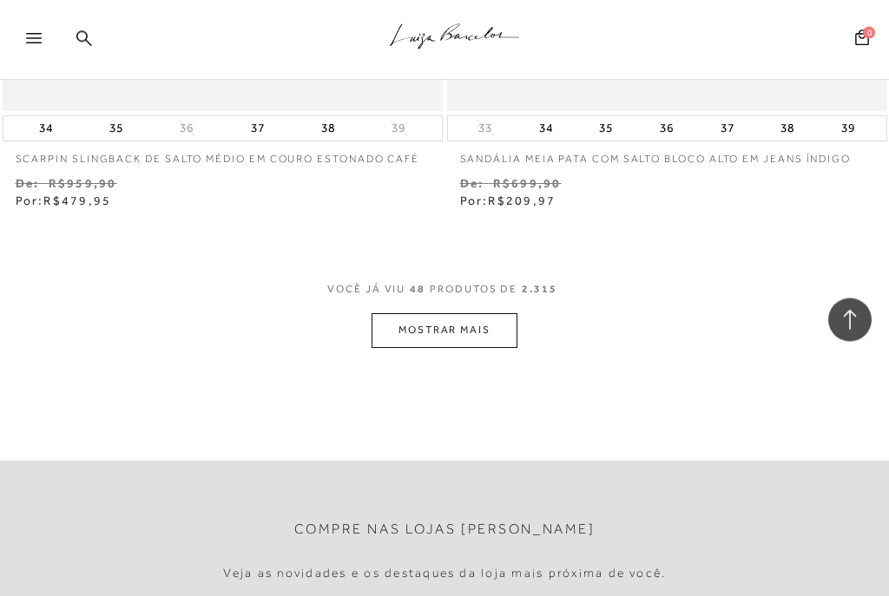
click at [437, 314] on button "MOSTRAR MAIS" at bounding box center [444, 331] width 146 height 34
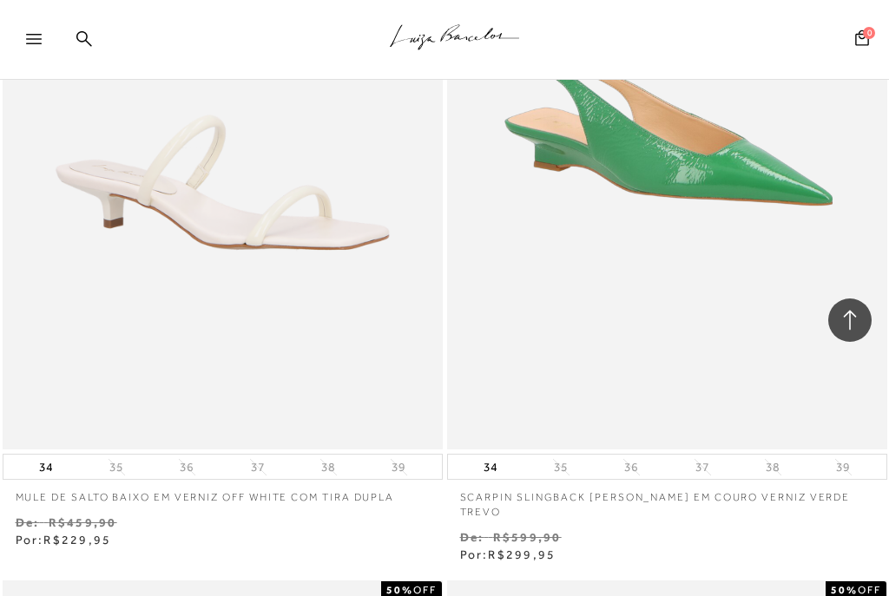
scroll to position [23612, 0]
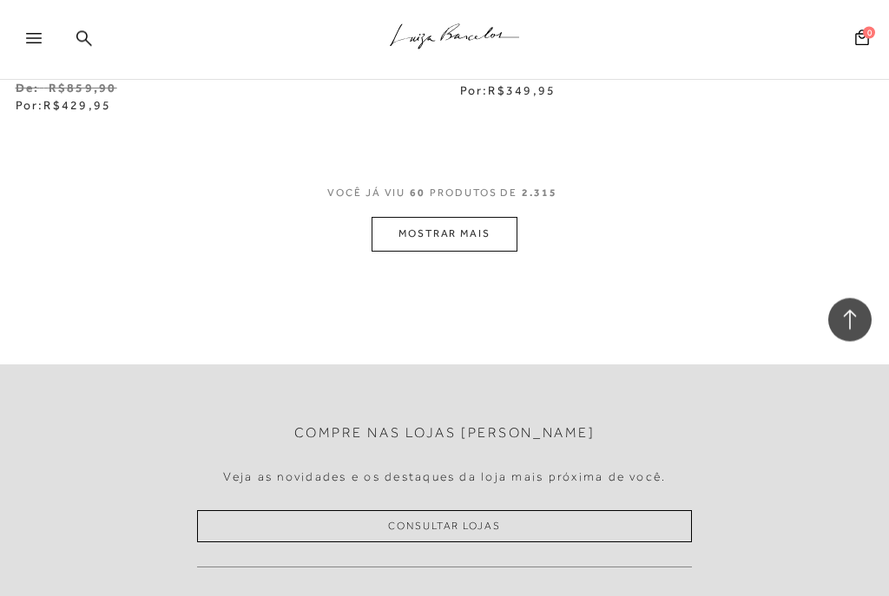
click at [440, 218] on button "MOSTRAR MAIS" at bounding box center [444, 235] width 146 height 34
click at [441, 218] on button "MOSTRAR MAIS" at bounding box center [444, 235] width 146 height 34
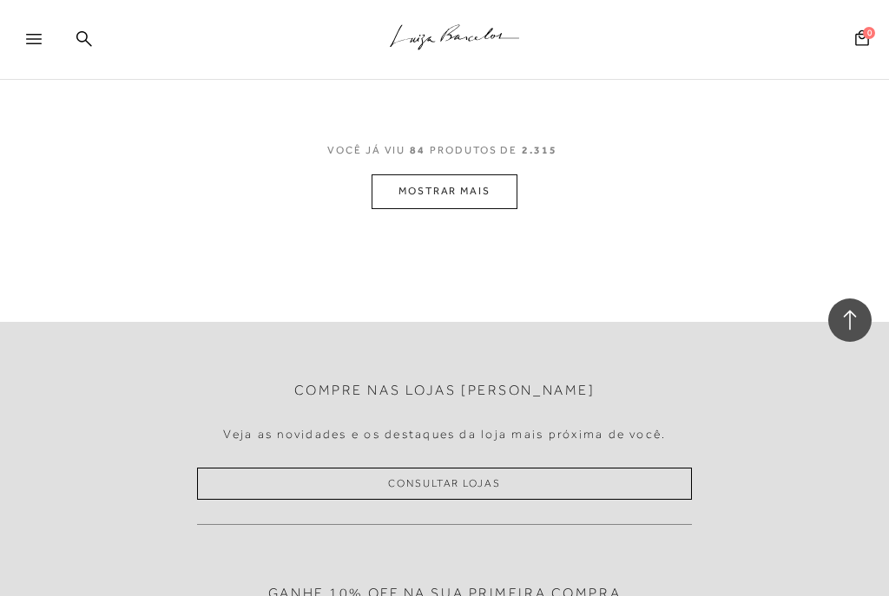
click at [430, 174] on button "MOSTRAR MAIS" at bounding box center [444, 191] width 146 height 34
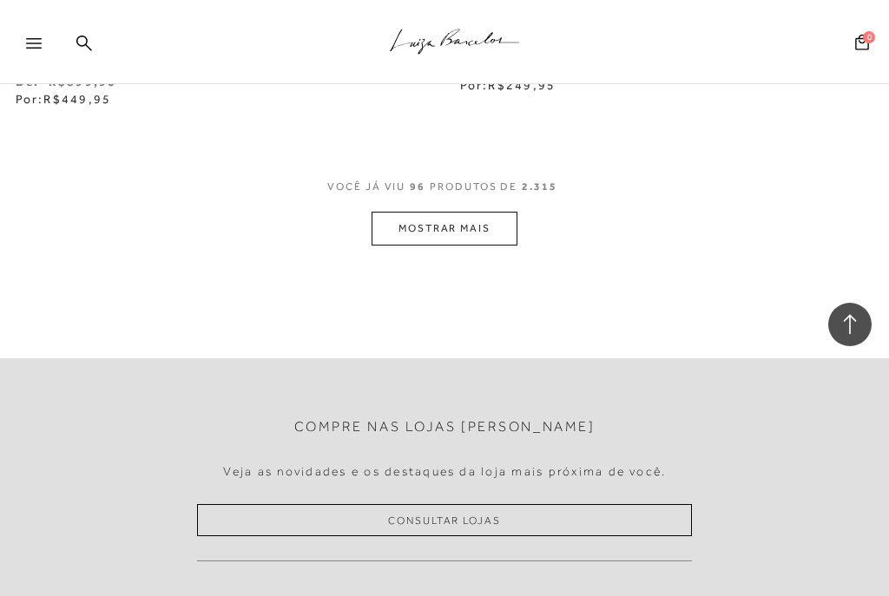
scroll to position [28288, 0]
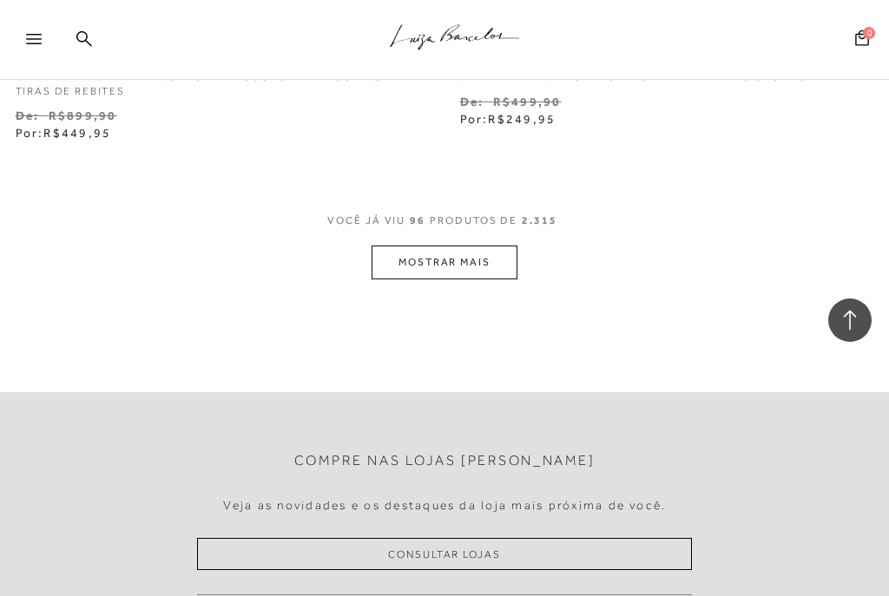
click at [434, 246] on button "MOSTRAR MAIS" at bounding box center [444, 263] width 146 height 34
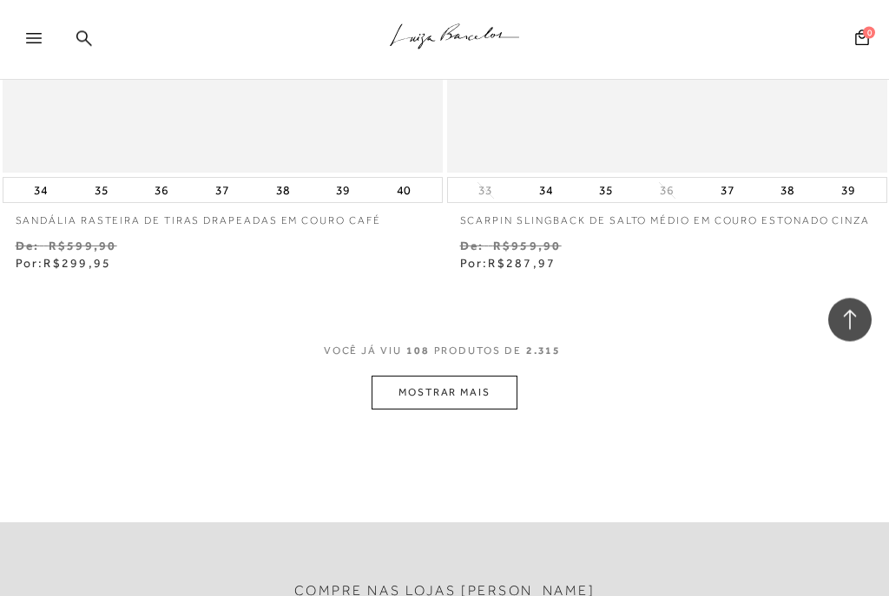
scroll to position [32885, 0]
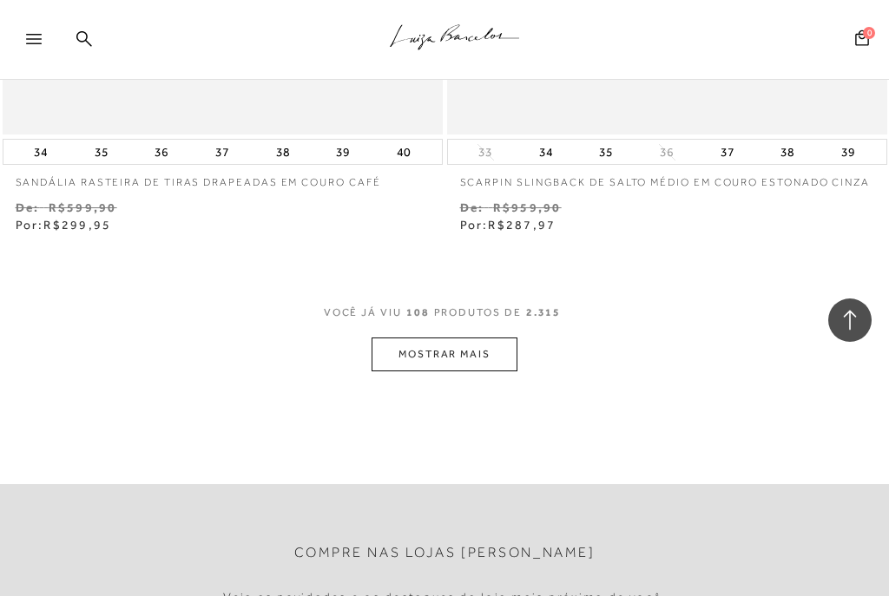
click at [444, 338] on button "MOSTRAR MAIS" at bounding box center [444, 355] width 146 height 34
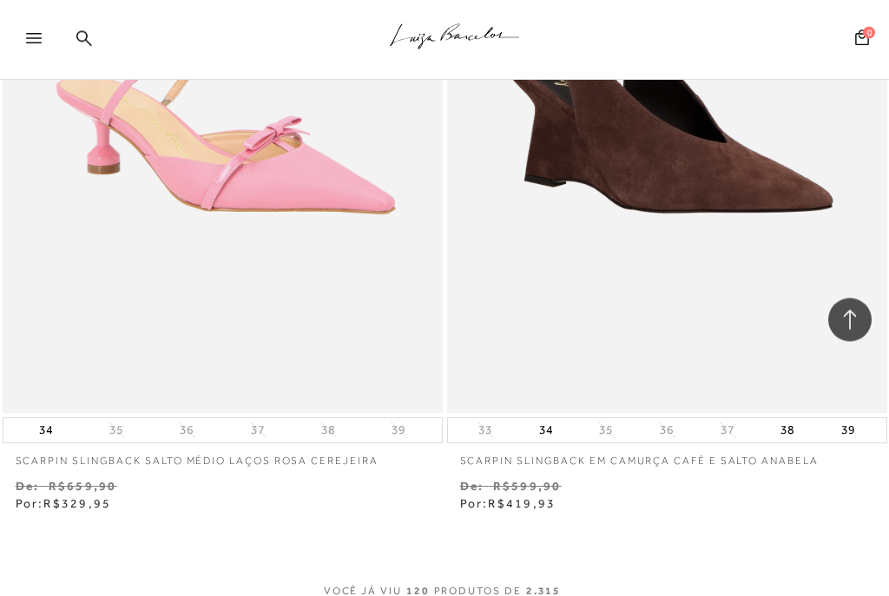
scroll to position [37659, 0]
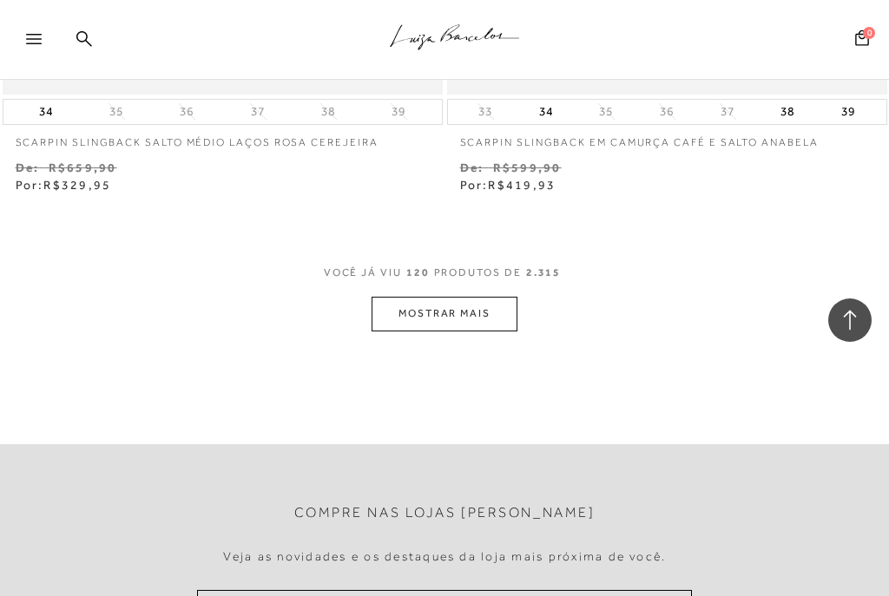
click at [446, 297] on button "MOSTRAR MAIS" at bounding box center [444, 314] width 146 height 34
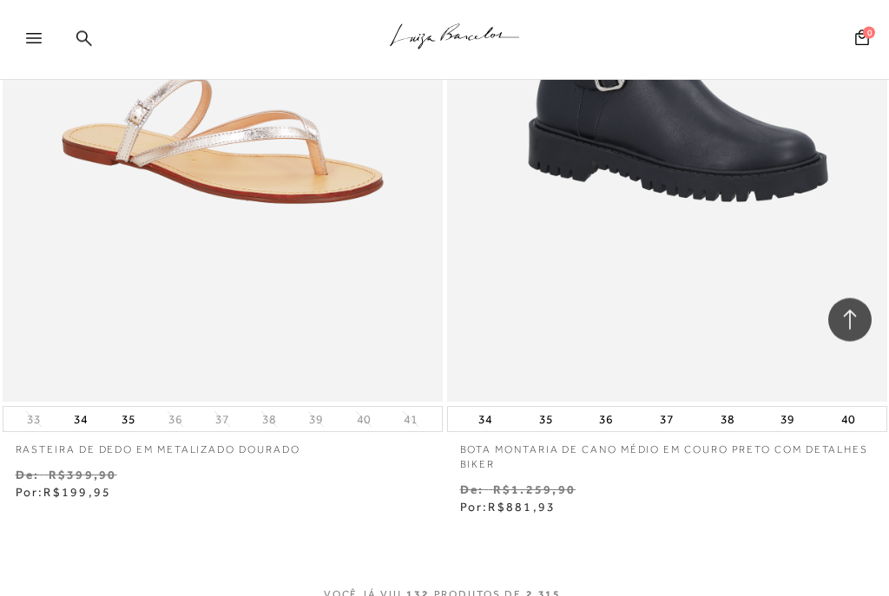
scroll to position [42455, 0]
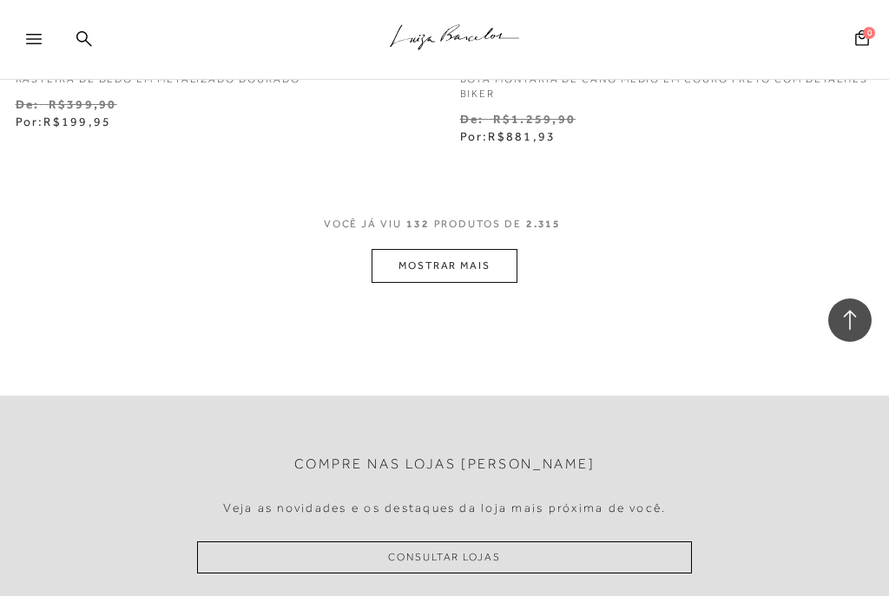
click at [452, 249] on button "MOSTRAR MAIS" at bounding box center [444, 266] width 146 height 34
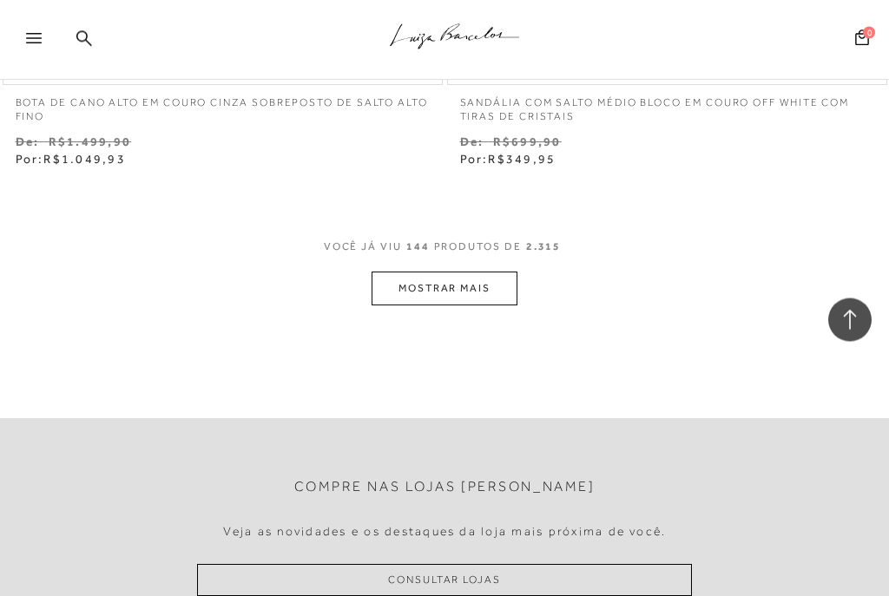
scroll to position [47182, 0]
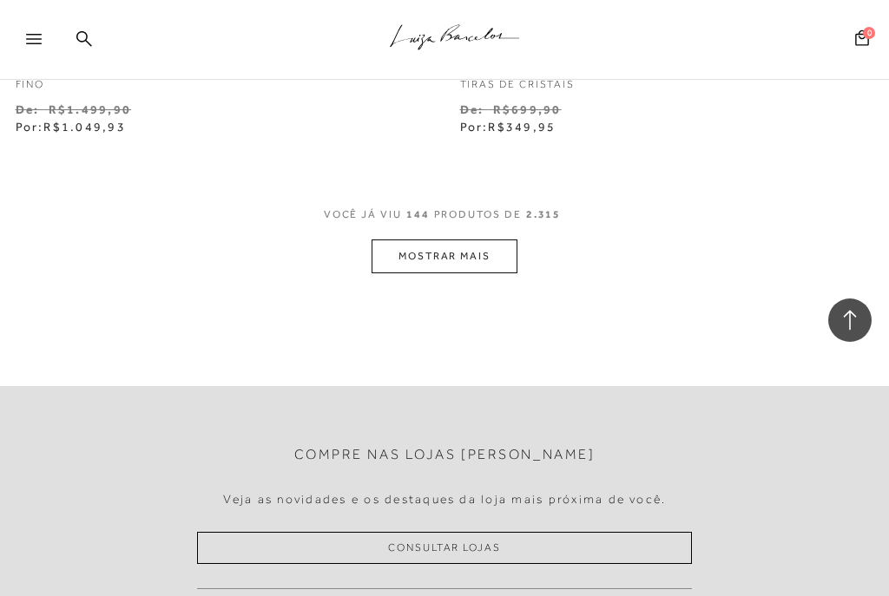
click at [445, 240] on button "MOSTRAR MAIS" at bounding box center [444, 257] width 146 height 34
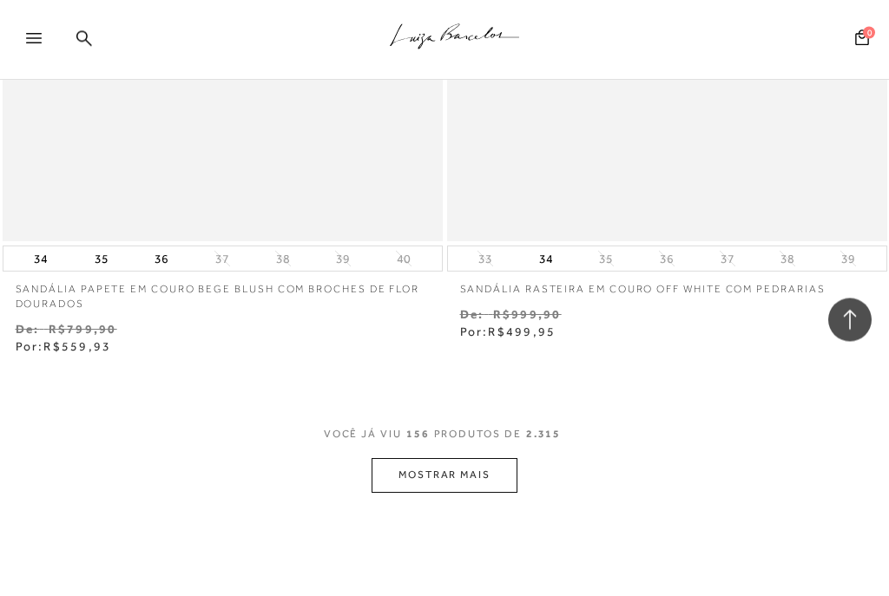
scroll to position [51732, 0]
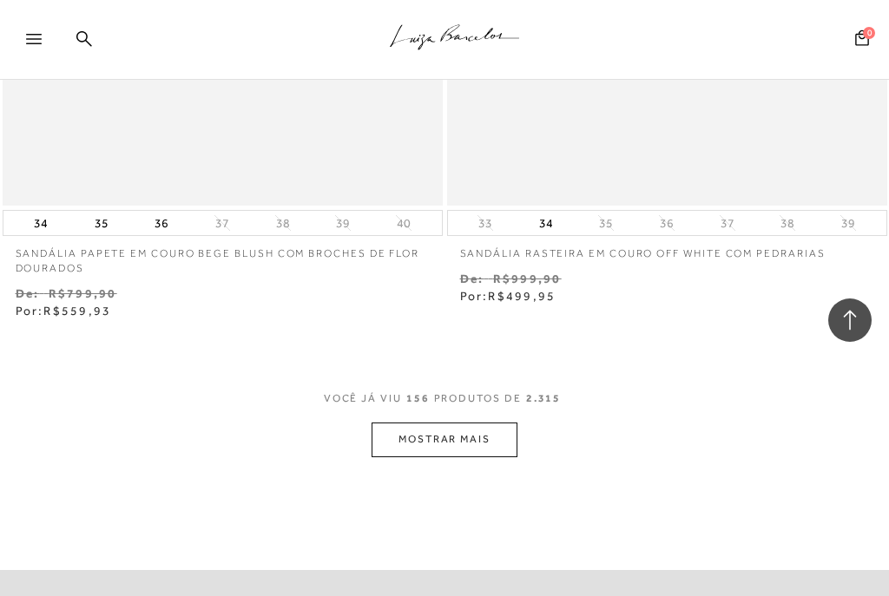
click at [430, 423] on button "MOSTRAR MAIS" at bounding box center [444, 440] width 146 height 34
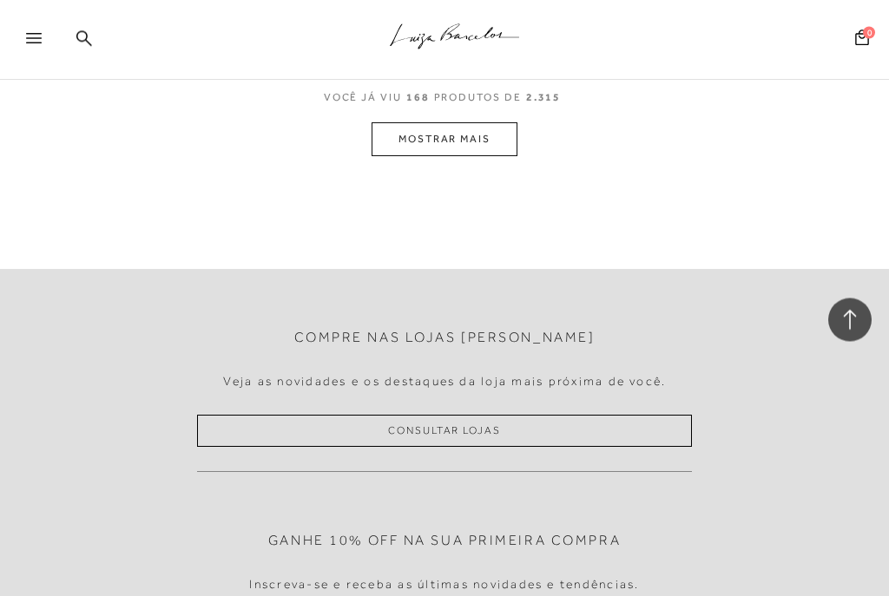
scroll to position [56601, 0]
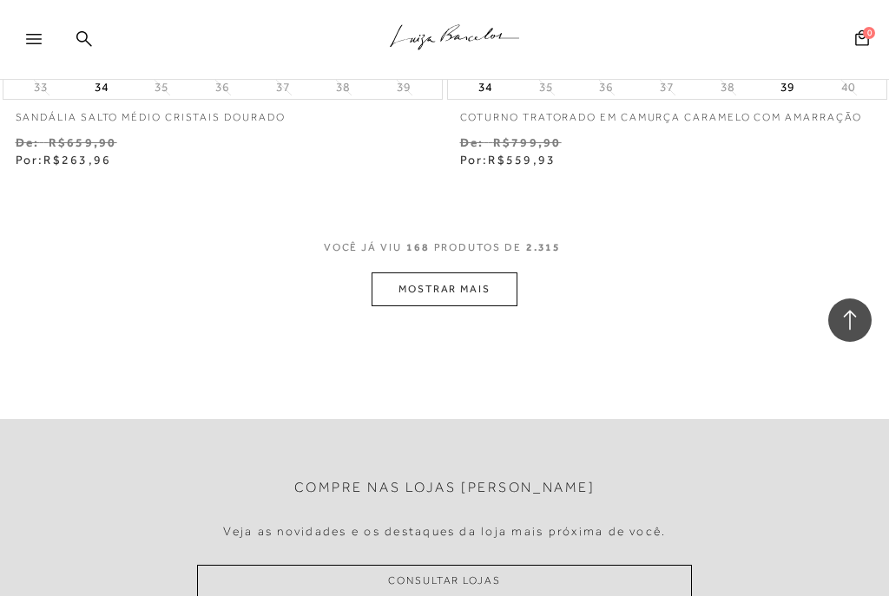
click at [441, 273] on button "MOSTRAR MAIS" at bounding box center [444, 290] width 146 height 34
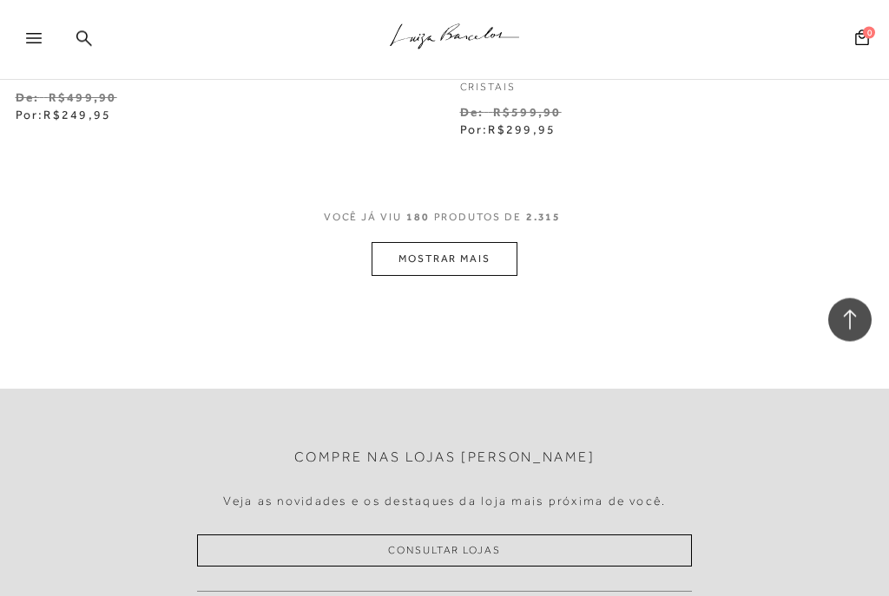
scroll to position [61263, 0]
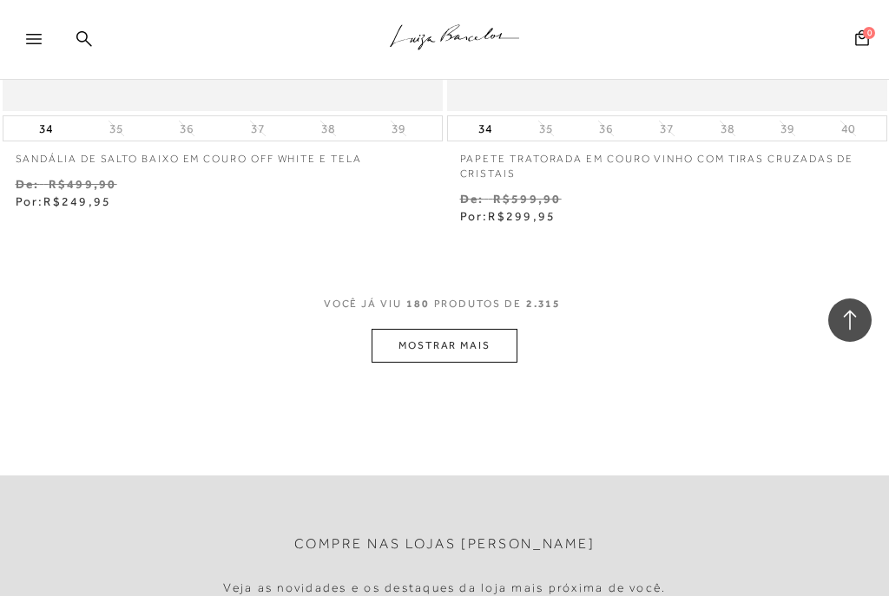
click at [442, 329] on button "MOSTRAR MAIS" at bounding box center [444, 346] width 146 height 34
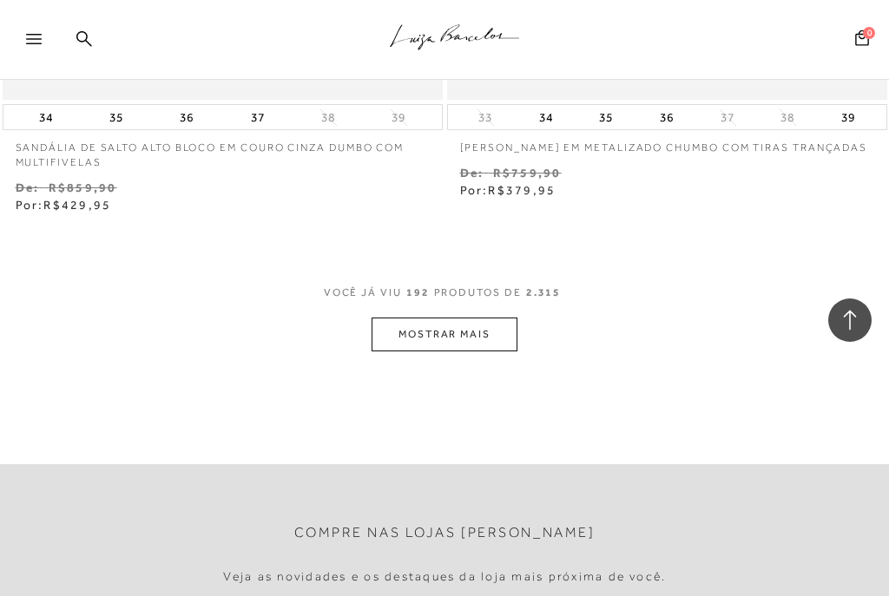
scroll to position [65992, 0]
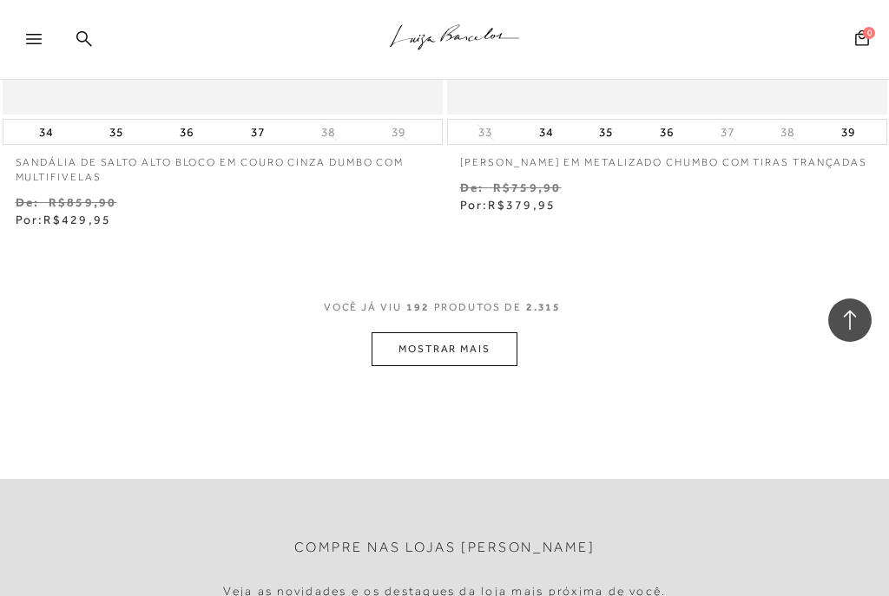
click at [455, 332] on button "MOSTRAR MAIS" at bounding box center [444, 349] width 146 height 34
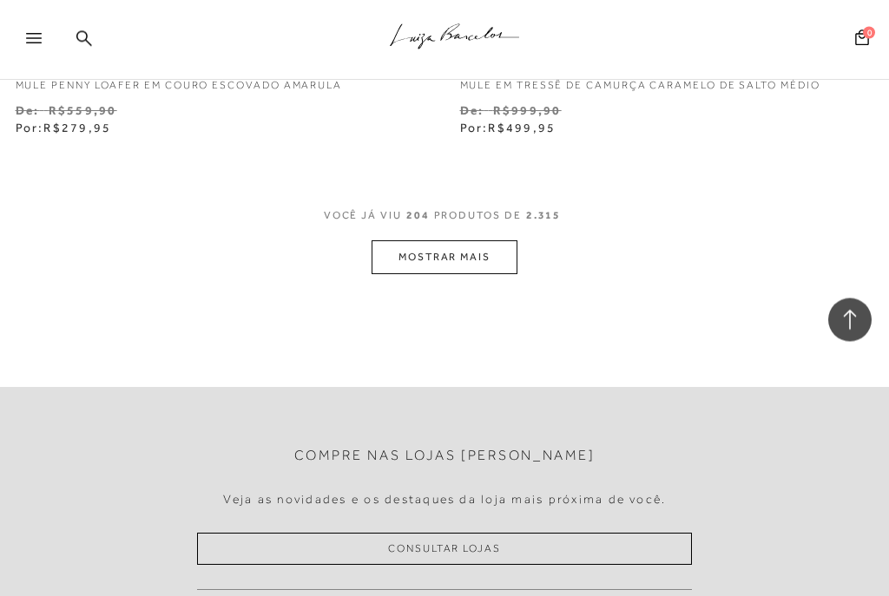
scroll to position [70575, 0]
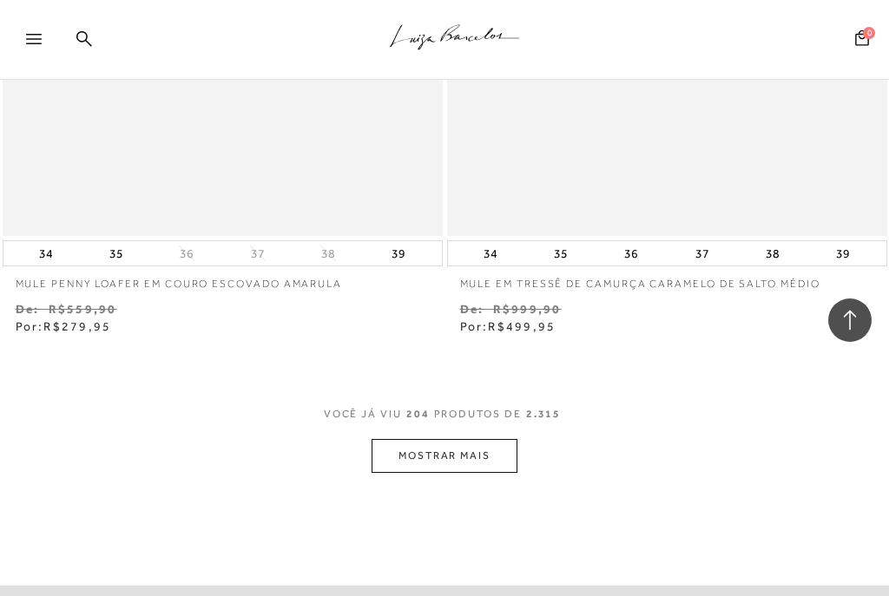
click at [453, 439] on button "MOSTRAR MAIS" at bounding box center [444, 456] width 146 height 34
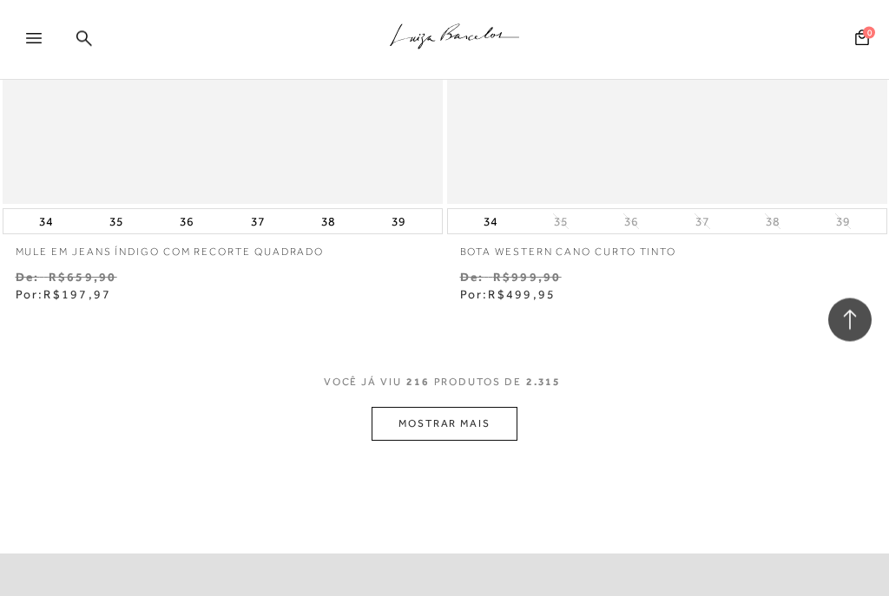
scroll to position [75261, 0]
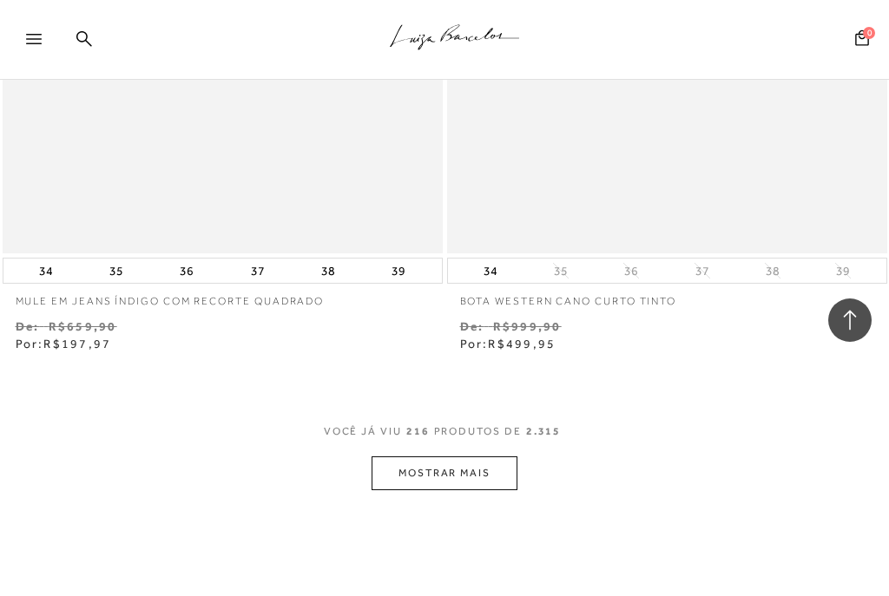
click at [465, 457] on button "MOSTRAR MAIS" at bounding box center [444, 474] width 146 height 34
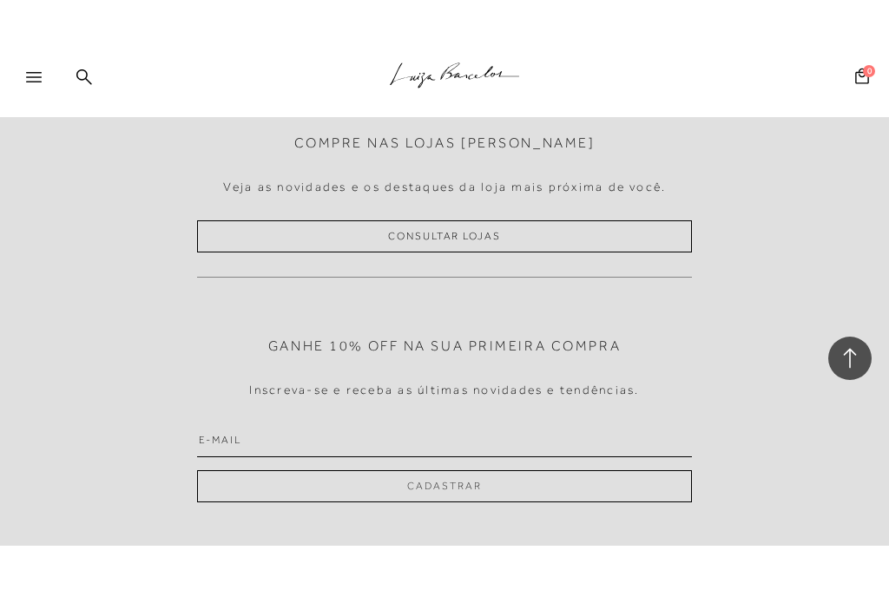
scroll to position [79905, 0]
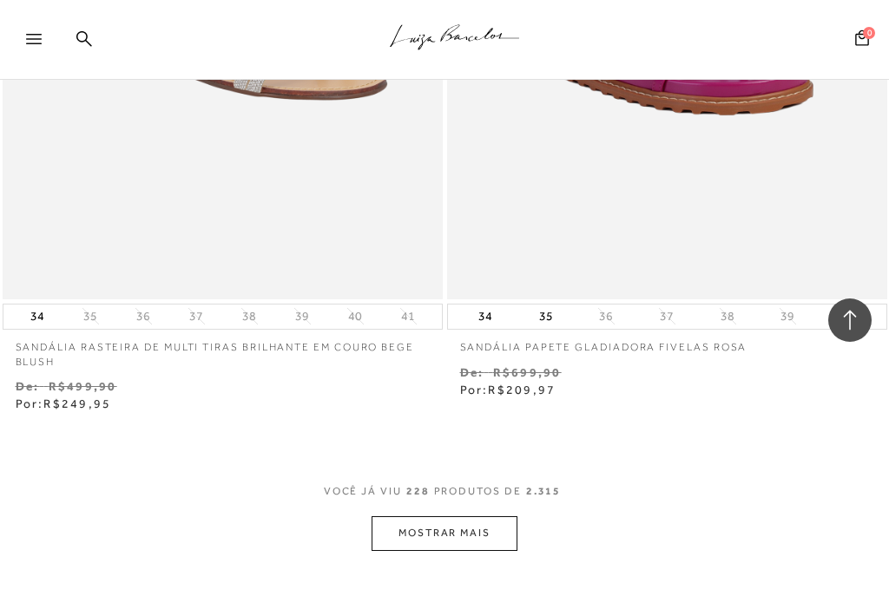
click at [428, 516] on button "MOSTRAR MAIS" at bounding box center [444, 533] width 146 height 34
click at [449, 305] on div "Loading..." at bounding box center [451, 305] width 61 height 61
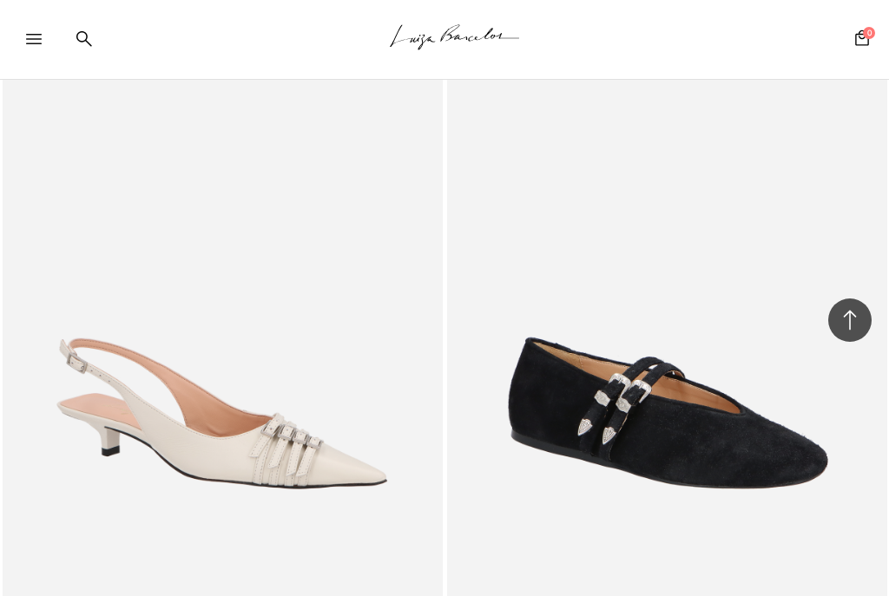
scroll to position [84741, 0]
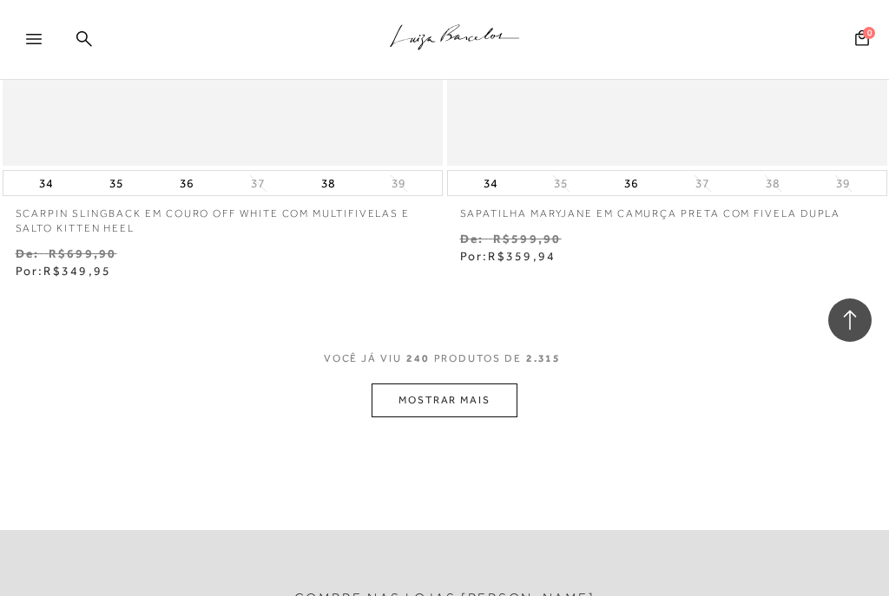
click at [437, 384] on button "MOSTRAR MAIS" at bounding box center [444, 401] width 146 height 34
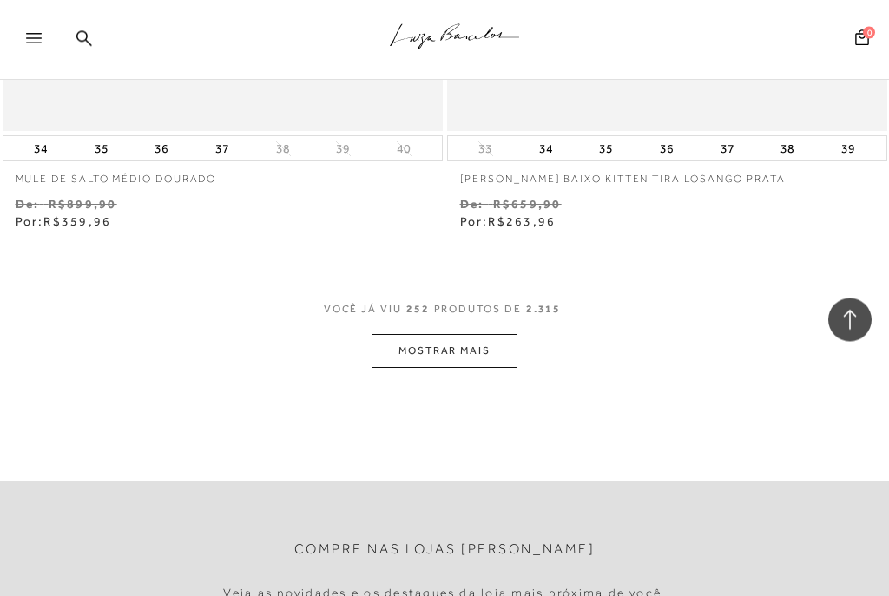
scroll to position [89418, 0]
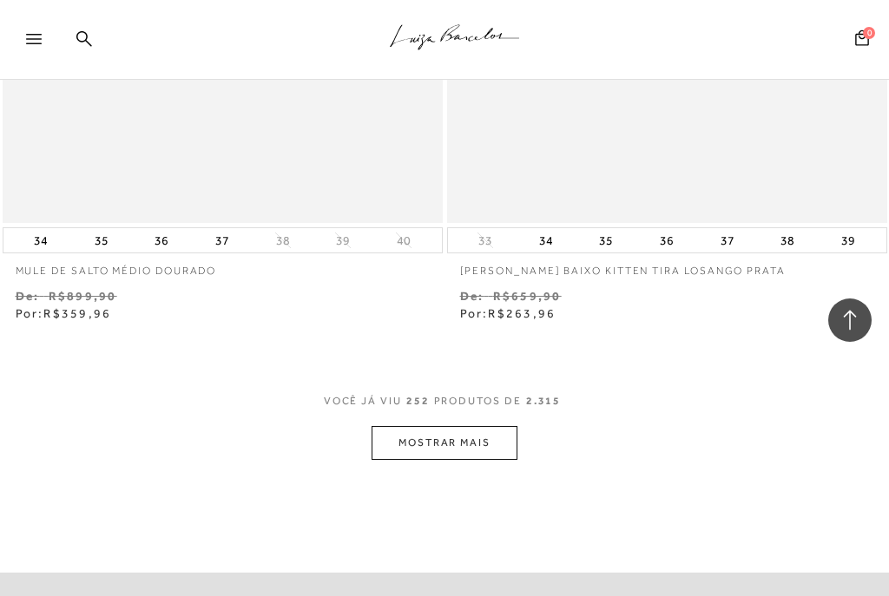
click at [438, 426] on button "MOSTRAR MAIS" at bounding box center [444, 443] width 146 height 34
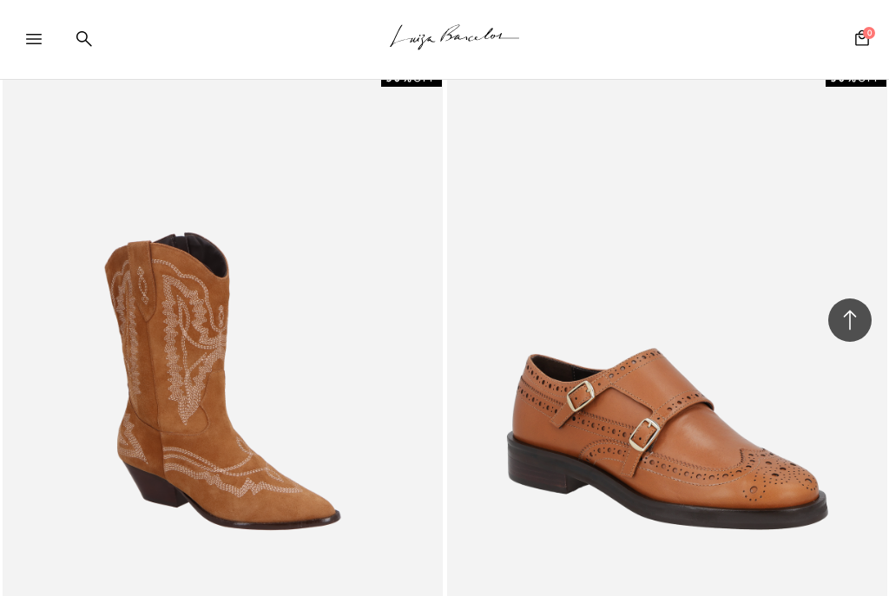
scroll to position [94124, 0]
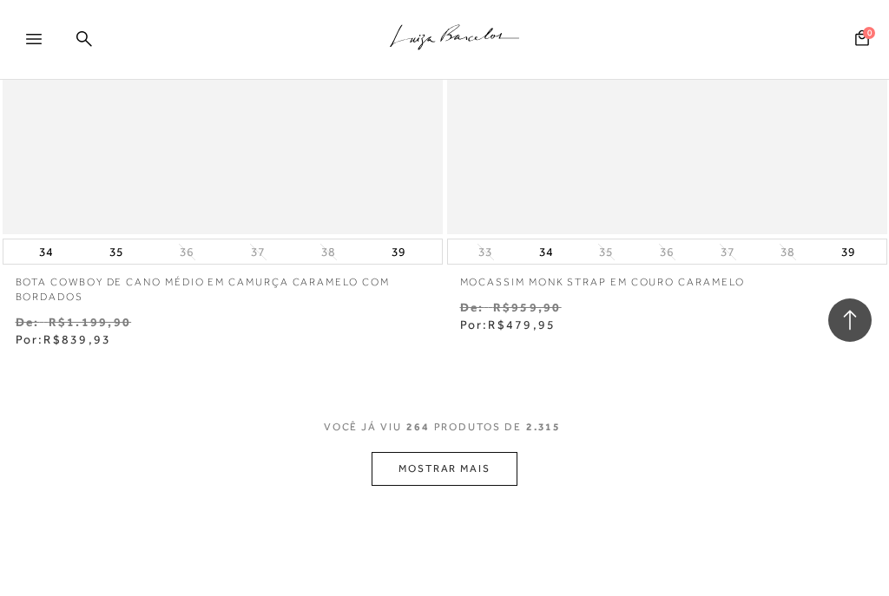
click at [442, 452] on button "MOSTRAR MAIS" at bounding box center [444, 469] width 146 height 34
click at [450, 452] on button "MOSTRAR MAIS" at bounding box center [444, 469] width 146 height 34
click at [439, 452] on button "MOSTRAR MAIS" at bounding box center [444, 469] width 146 height 34
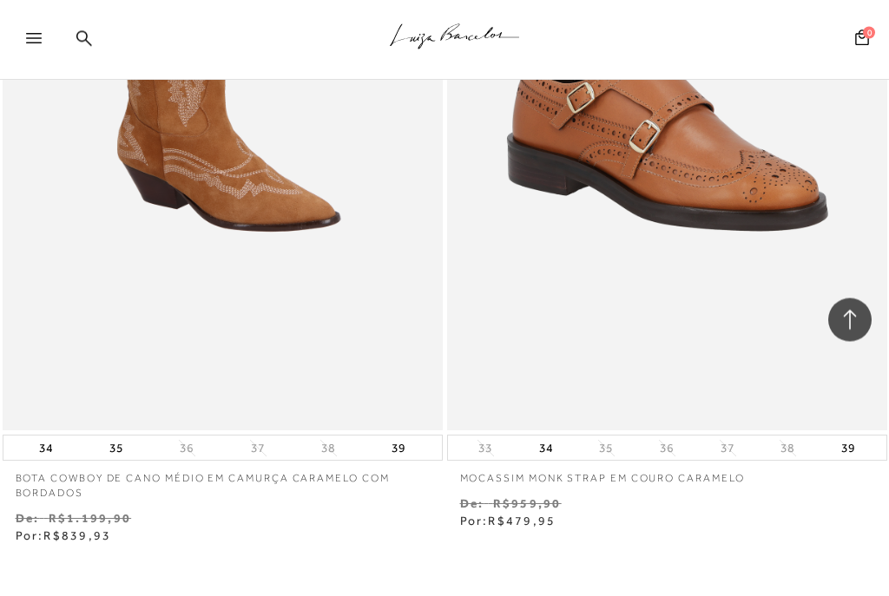
scroll to position [93956, 0]
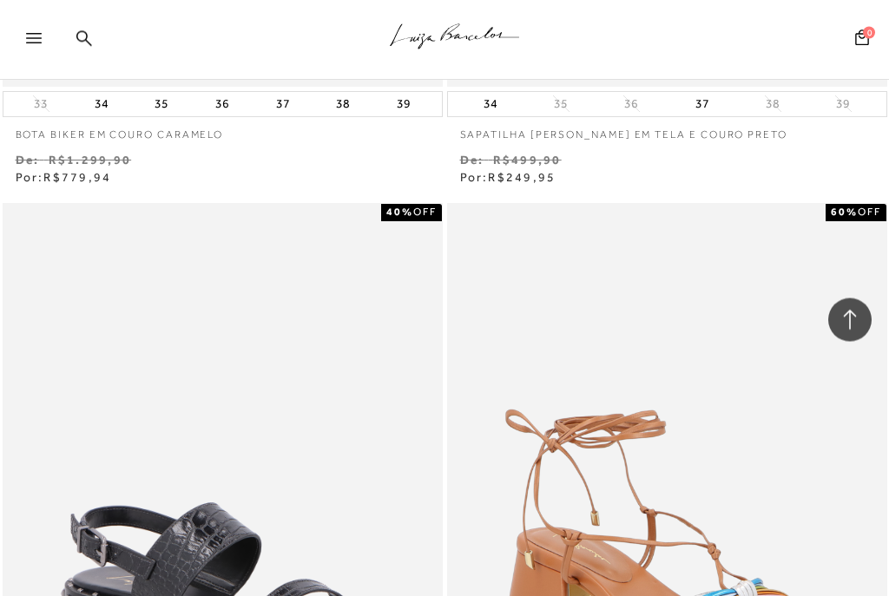
scroll to position [98821, 0]
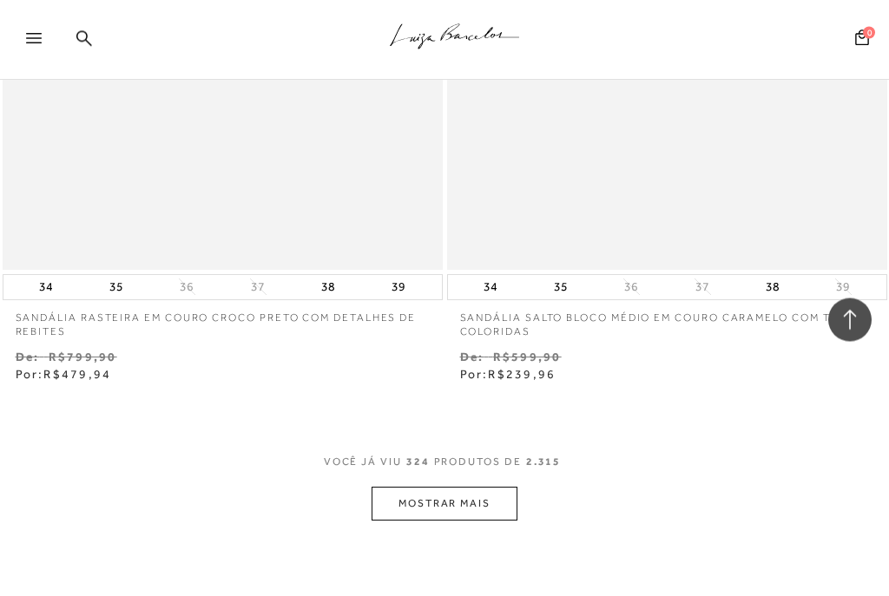
click at [435, 488] on button "MOSTRAR MAIS" at bounding box center [444, 505] width 146 height 34
click at [445, 487] on button "MOSTRAR MAIS" at bounding box center [444, 504] width 146 height 34
click at [455, 487] on button "MOSTRAR MAIS" at bounding box center [444, 504] width 146 height 34
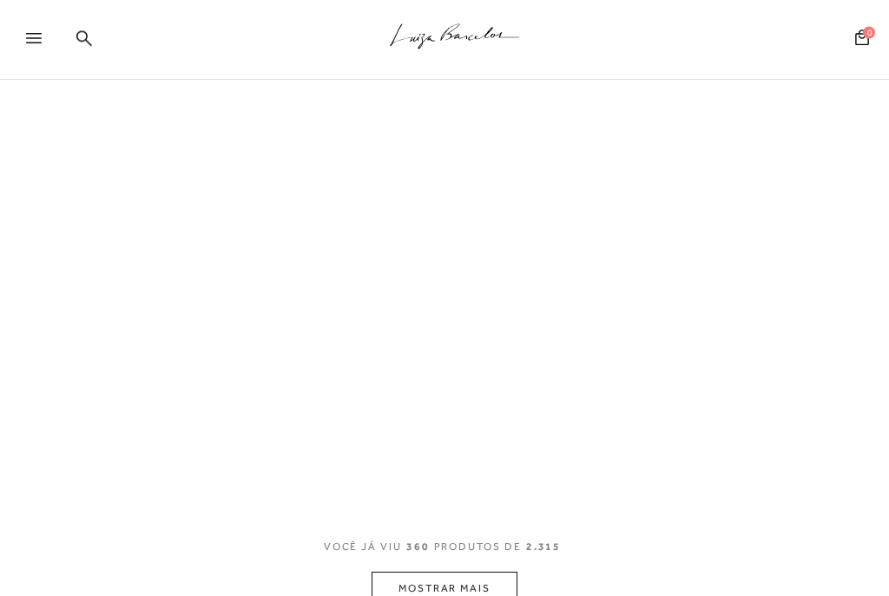
scroll to position [285, 0]
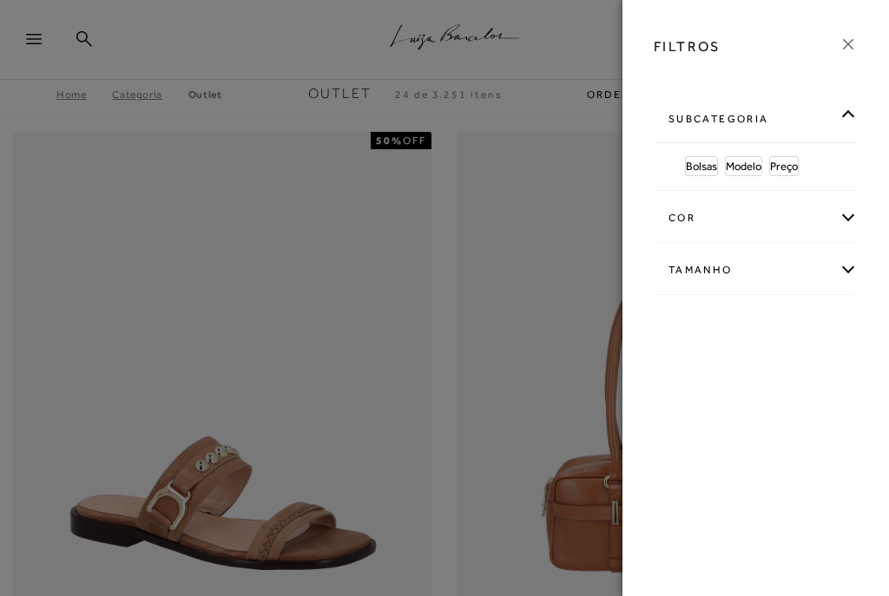
click at [715, 273] on div "Tamanho" at bounding box center [755, 270] width 202 height 46
click at [705, 499] on link "Ver mais..." at bounding box center [700, 493] width 47 height 13
click at [782, 454] on label "34" at bounding box center [771, 464] width 40 height 37
click at [765, 458] on input "34" at bounding box center [755, 466] width 17 height 17
checkbox input "true"
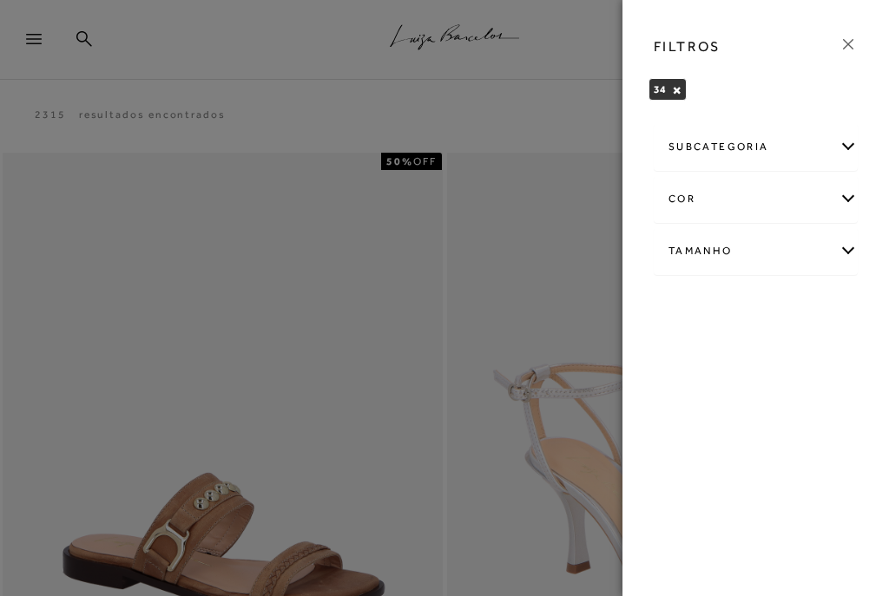
click at [737, 148] on div "subcategoria" at bounding box center [755, 147] width 202 height 46
click at [693, 199] on span "Modelo" at bounding box center [704, 193] width 36 height 13
click at [739, 154] on div "subcategoria" at bounding box center [755, 147] width 202 height 46
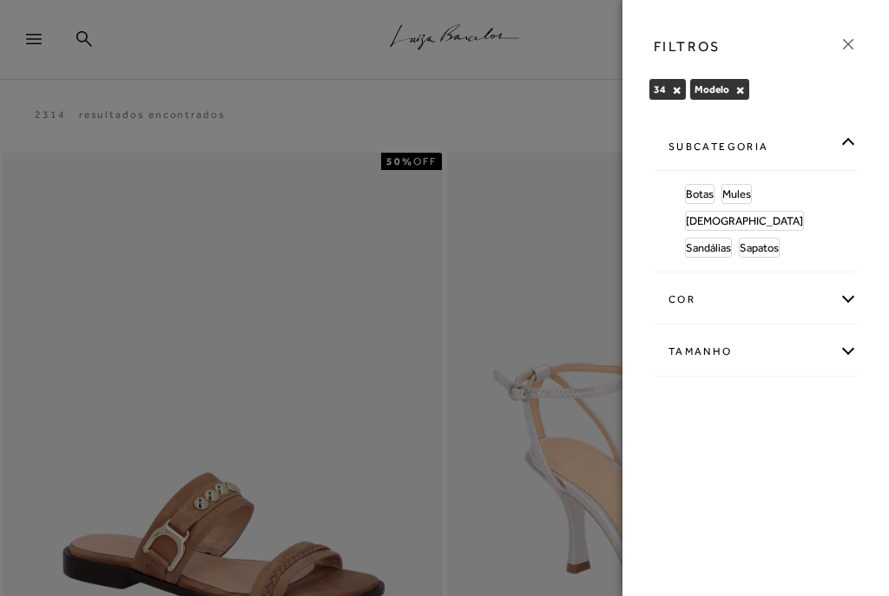
click at [760, 241] on span "Sapatos" at bounding box center [758, 247] width 39 height 13
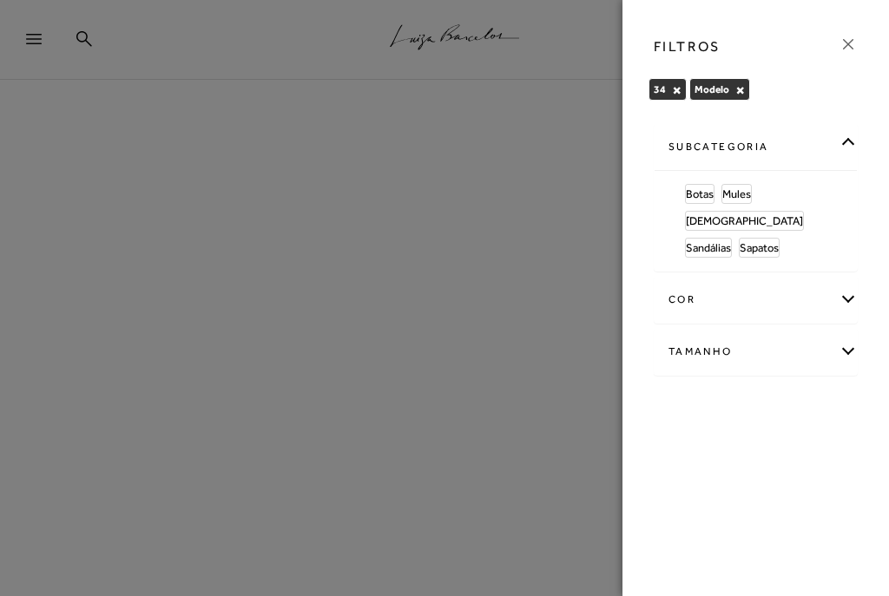
click at [687, 277] on div "cor" at bounding box center [755, 300] width 202 height 46
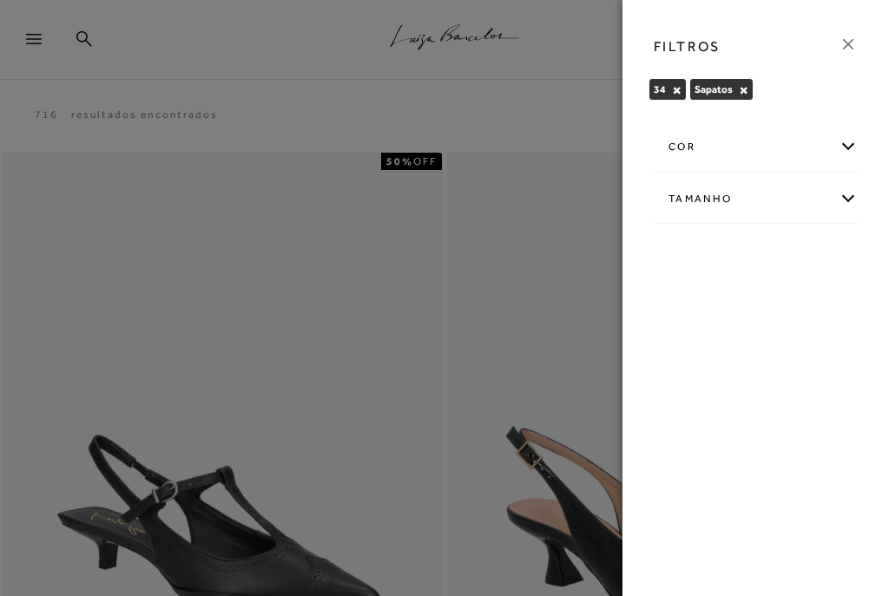
click at [693, 138] on div "cor" at bounding box center [755, 147] width 202 height 46
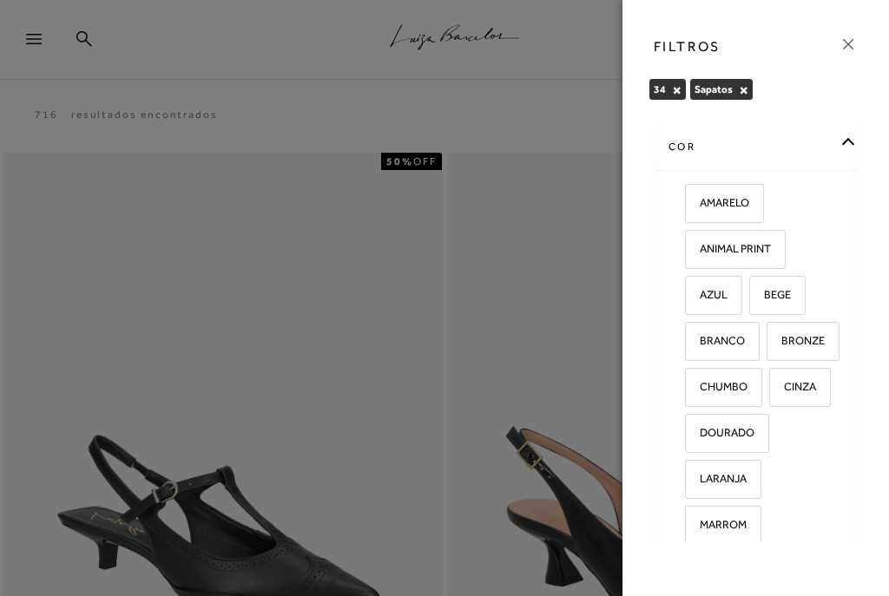
click at [733, 345] on span "BRANCO" at bounding box center [716, 340] width 58 height 13
click at [700, 345] on input "BRANCO" at bounding box center [690, 343] width 17 height 17
checkbox input "true"
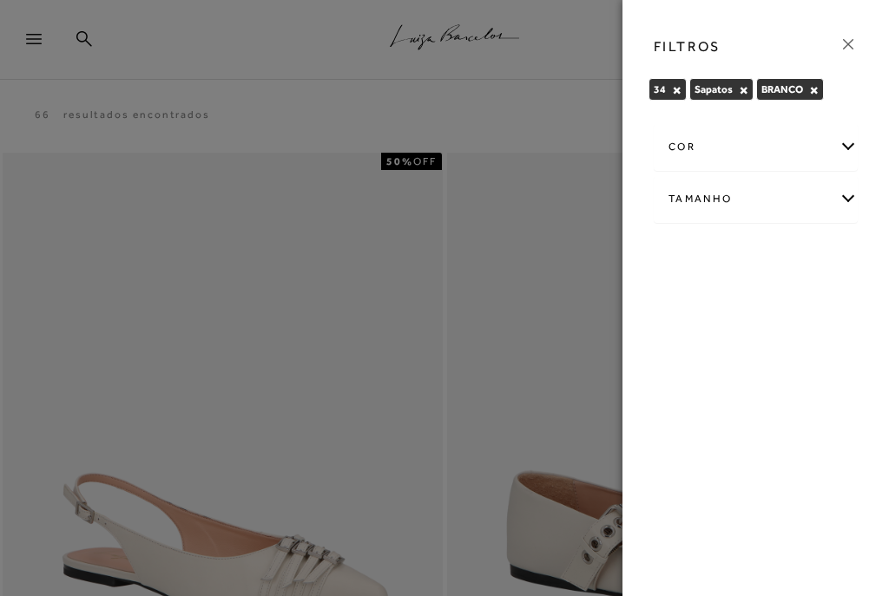
click at [849, 47] on icon at bounding box center [847, 44] width 19 height 19
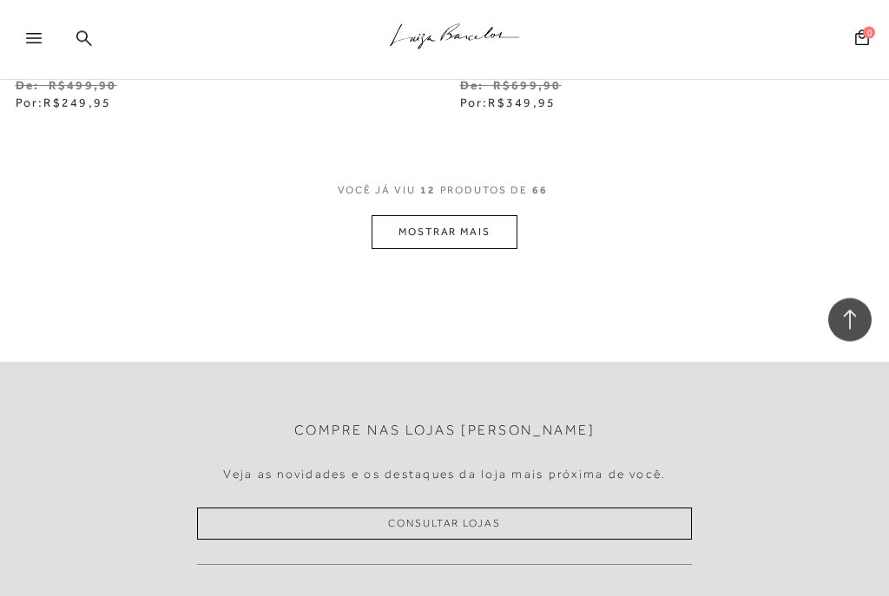
scroll to position [4691, 0]
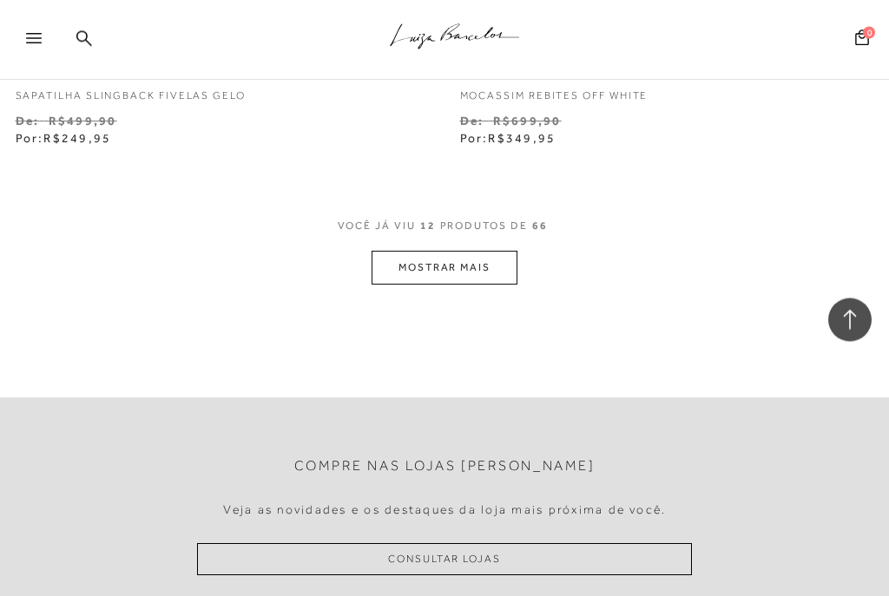
click at [454, 255] on button "MOSTRAR MAIS" at bounding box center [444, 269] width 146 height 34
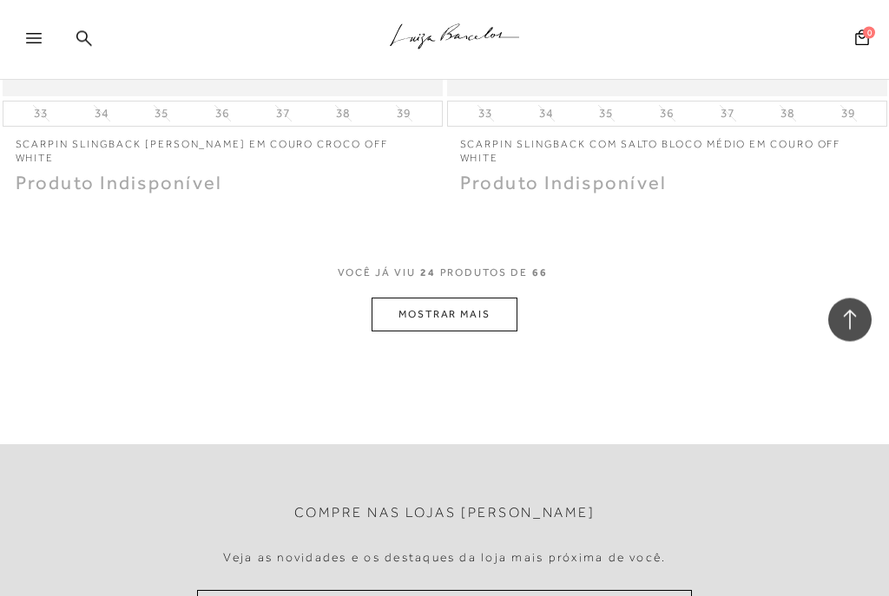
scroll to position [9316, 0]
click at [467, 298] on button "MOSTRAR MAIS" at bounding box center [444, 315] width 146 height 34
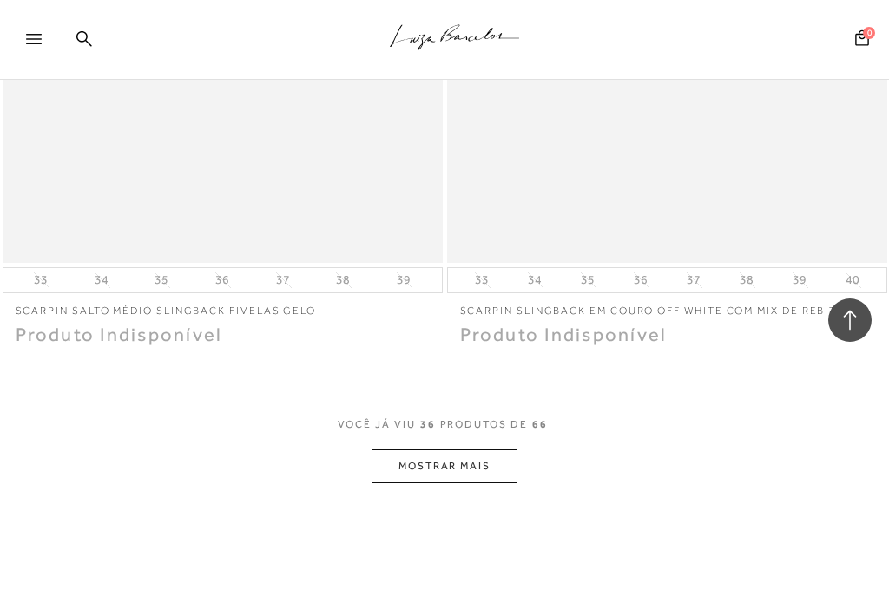
scroll to position [13870, 0]
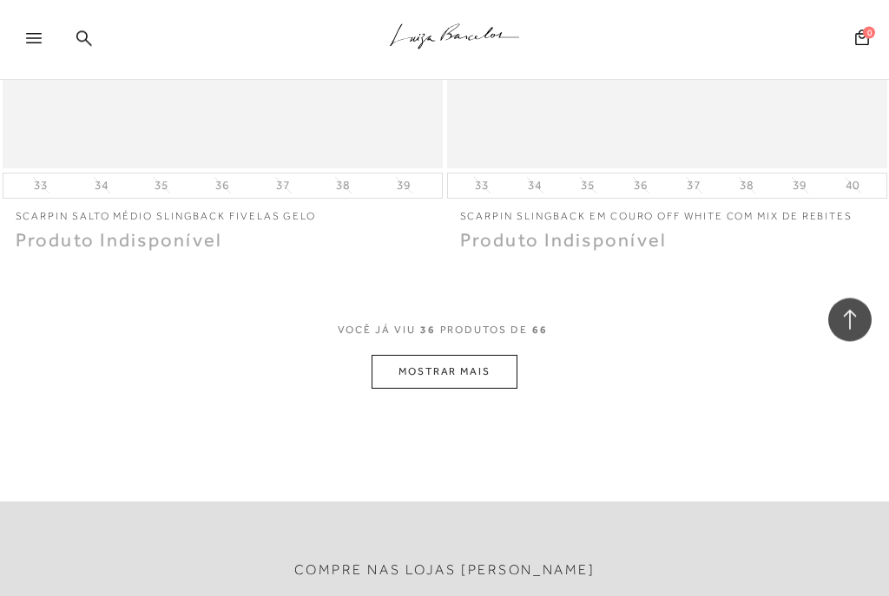
click at [448, 356] on button "MOSTRAR MAIS" at bounding box center [444, 373] width 146 height 34
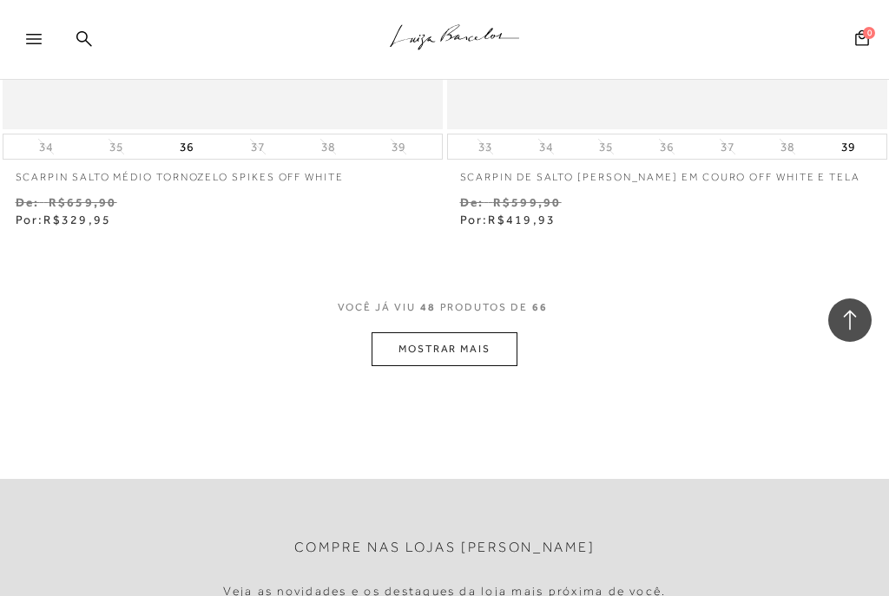
scroll to position [18496, 0]
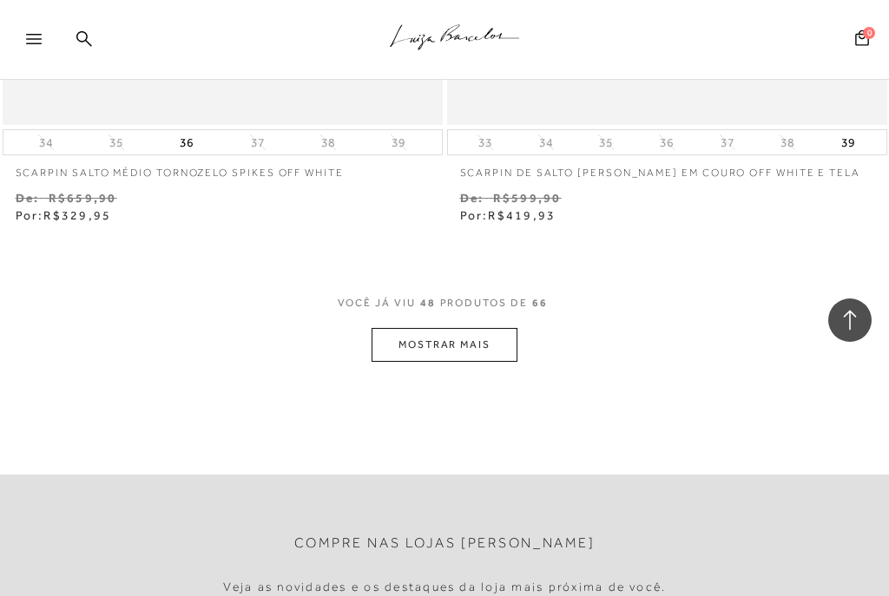
click at [450, 328] on button "MOSTRAR MAIS" at bounding box center [444, 345] width 146 height 34
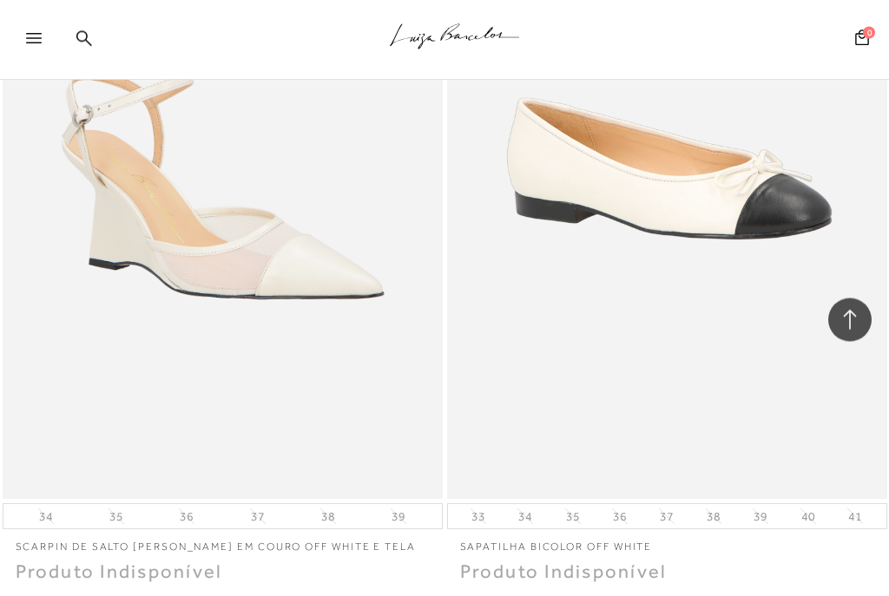
scroll to position [22003, 0]
click at [759, 240] on img at bounding box center [667, 168] width 437 height 655
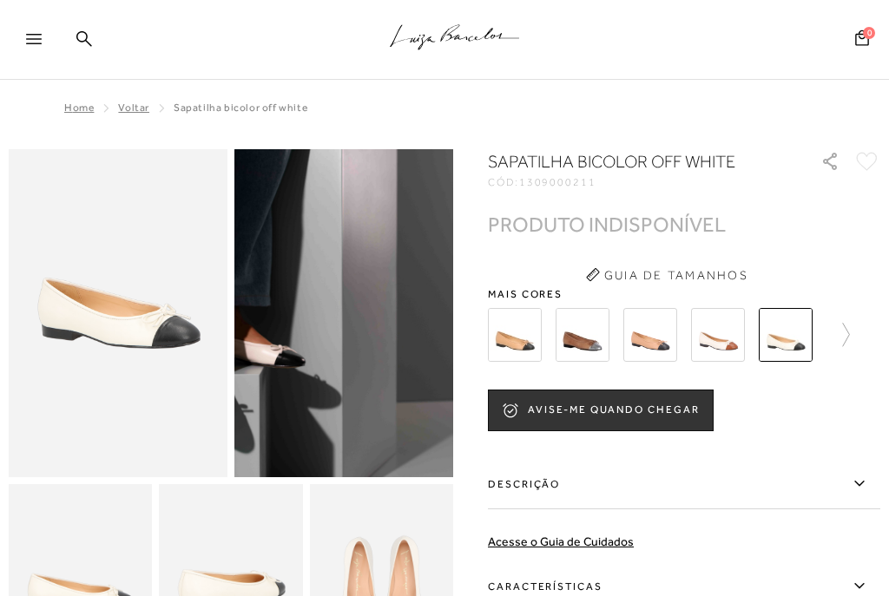
click at [782, 330] on img at bounding box center [786, 335] width 54 height 54
click at [632, 416] on button "AVISE-ME QUANDO CHEGAR" at bounding box center [601, 411] width 226 height 42
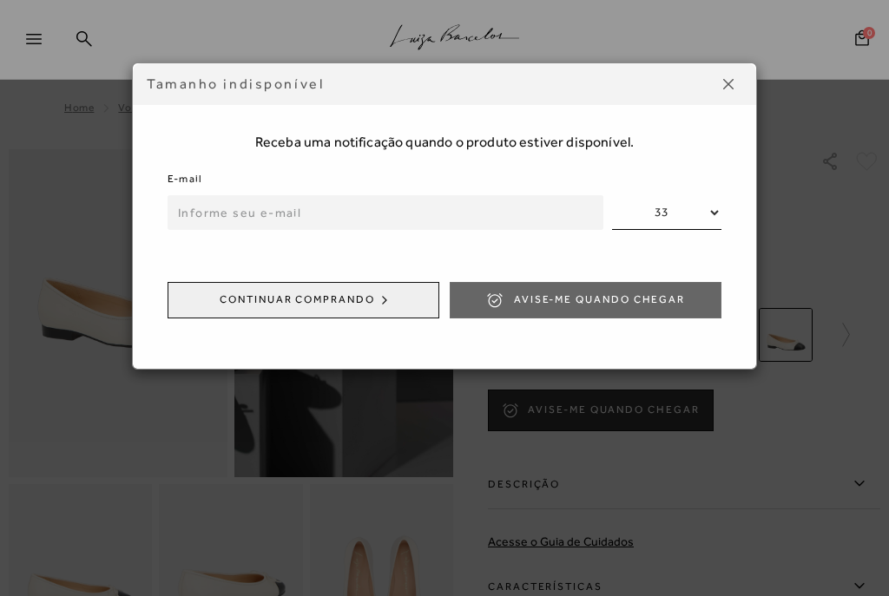
click at [207, 217] on input "email" at bounding box center [386, 212] width 436 height 35
type input "rosana.teixeirac@hotmail.com"
click at [635, 207] on select "33 34 35 36 37 38 39 40 41" at bounding box center [666, 212] width 109 height 35
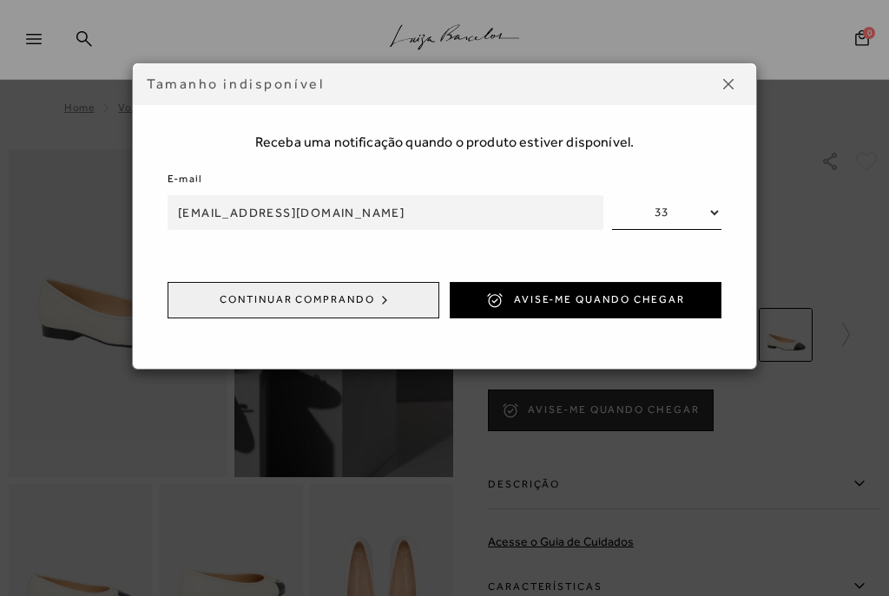
select select
click at [616, 288] on button "Avise-me quando chegar" at bounding box center [586, 300] width 272 height 36
click at [733, 78] on button at bounding box center [728, 84] width 28 height 28
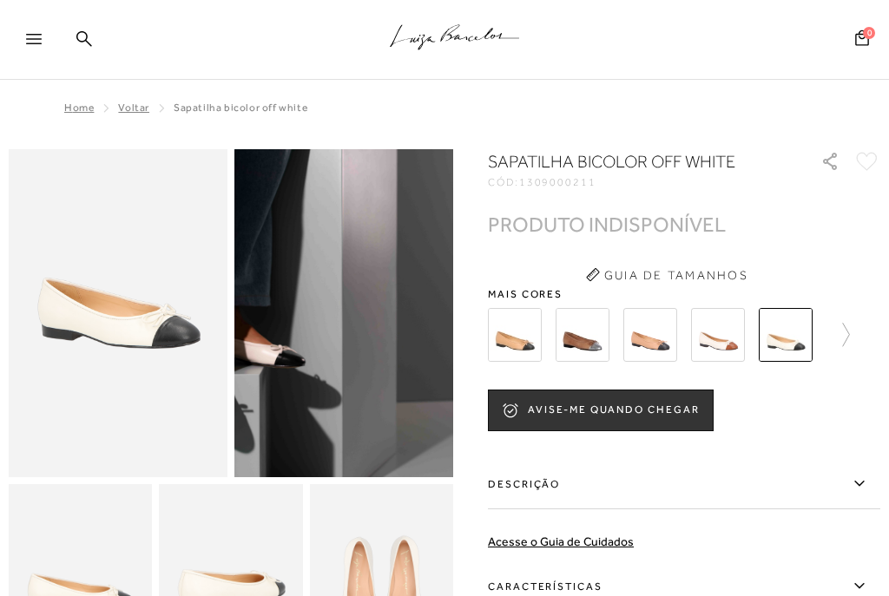
click at [579, 343] on img at bounding box center [582, 335] width 54 height 54
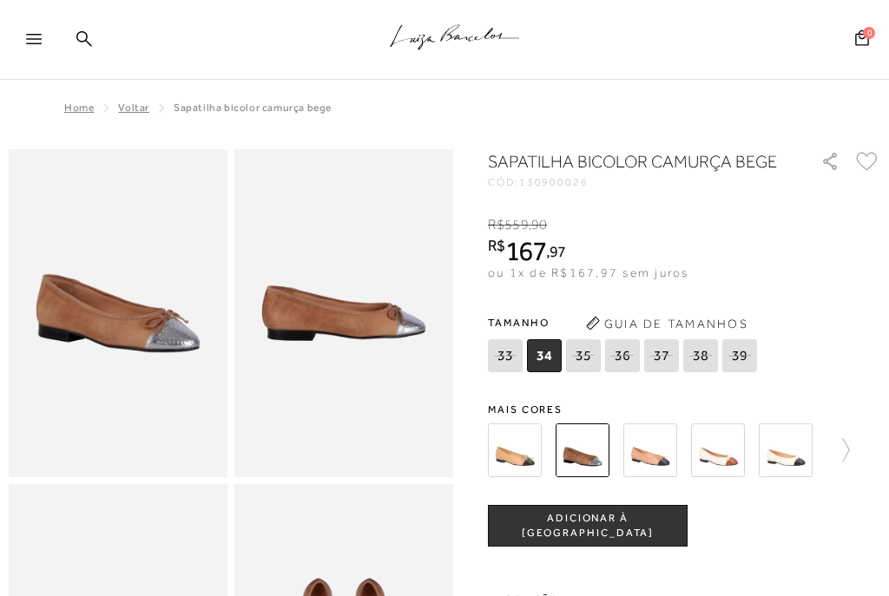
click at [720, 443] on img at bounding box center [718, 451] width 54 height 54
click at [718, 450] on img at bounding box center [718, 451] width 54 height 54
click at [724, 446] on img at bounding box center [718, 451] width 54 height 54
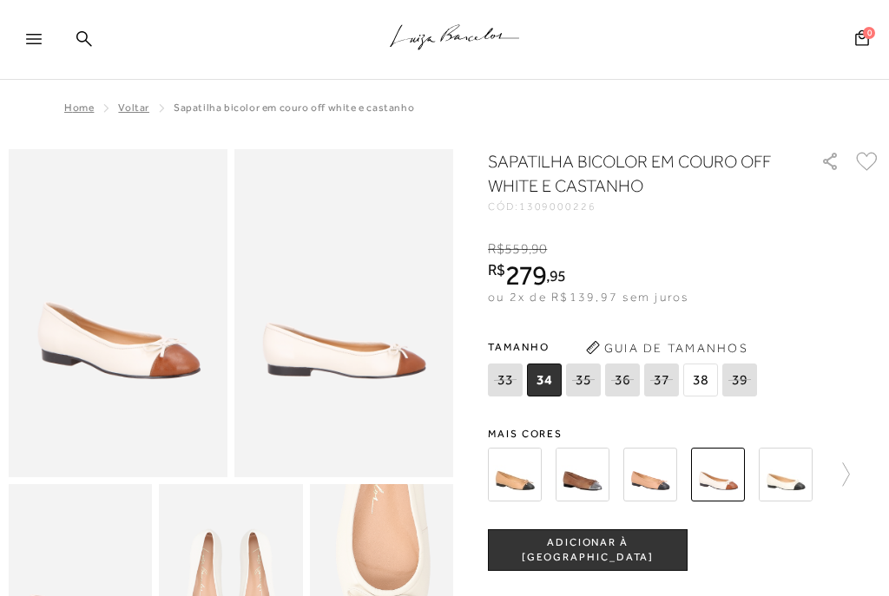
click at [631, 546] on span "ADICIONAR À [GEOGRAPHIC_DATA]" at bounding box center [588, 550] width 198 height 30
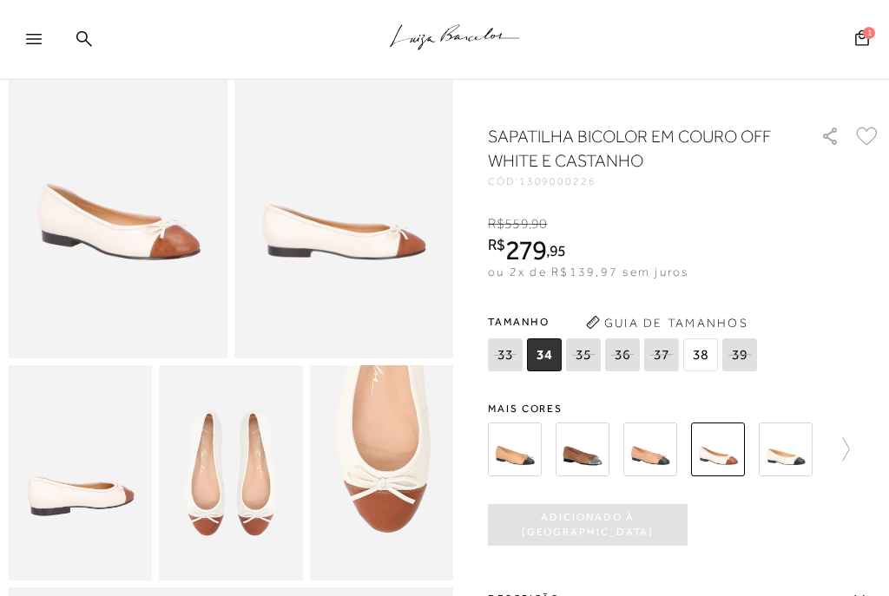
scroll to position [122, 0]
